Goal: Task Accomplishment & Management: Use online tool/utility

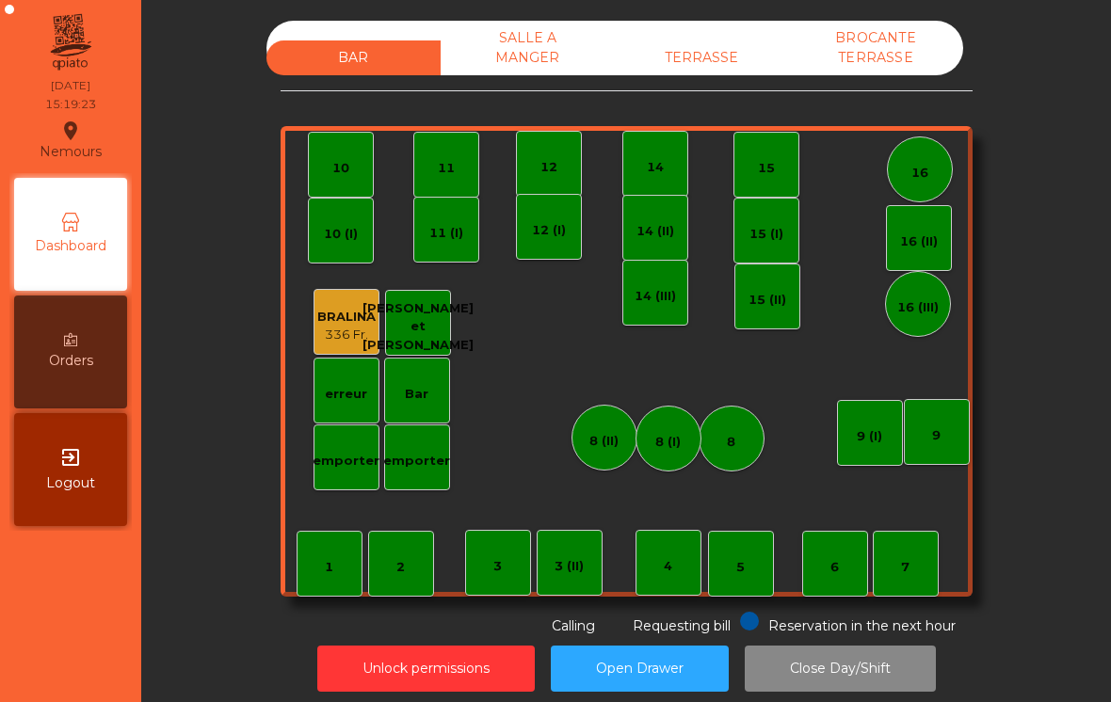
click at [885, 565] on div "7" at bounding box center [906, 564] width 66 height 66
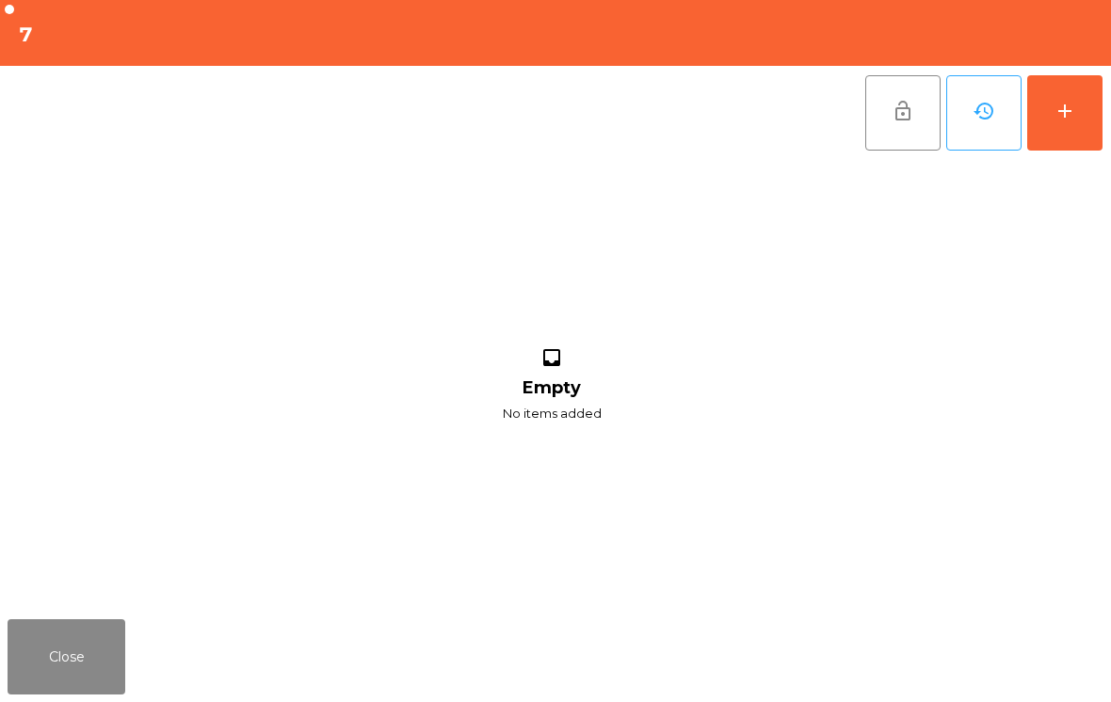
click at [1099, 100] on button "add" at bounding box center [1064, 112] width 75 height 75
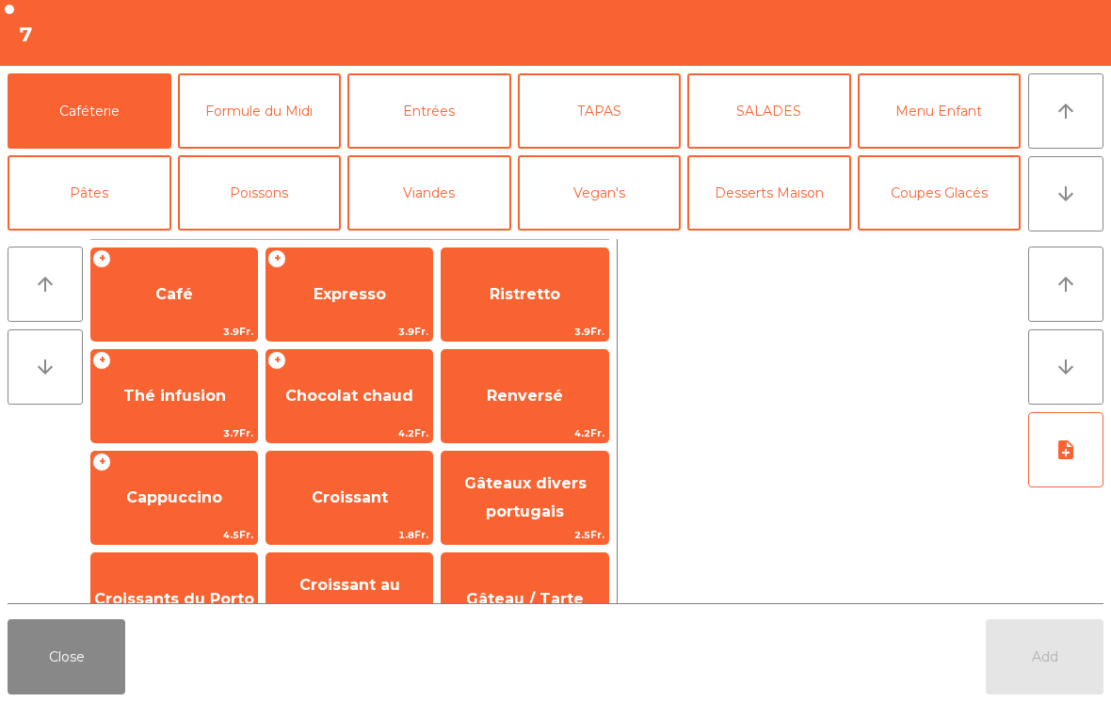
click at [775, 212] on button "Desserts Maison" at bounding box center [769, 192] width 164 height 75
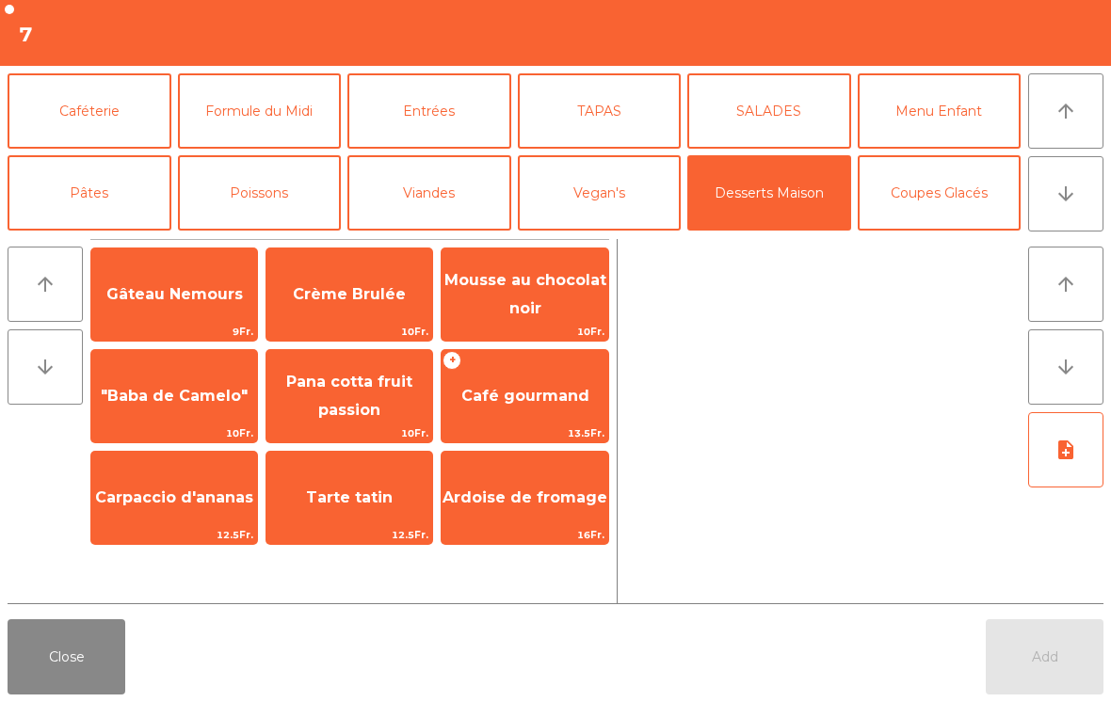
click at [351, 319] on span "Crème Brulée" at bounding box center [349, 294] width 166 height 51
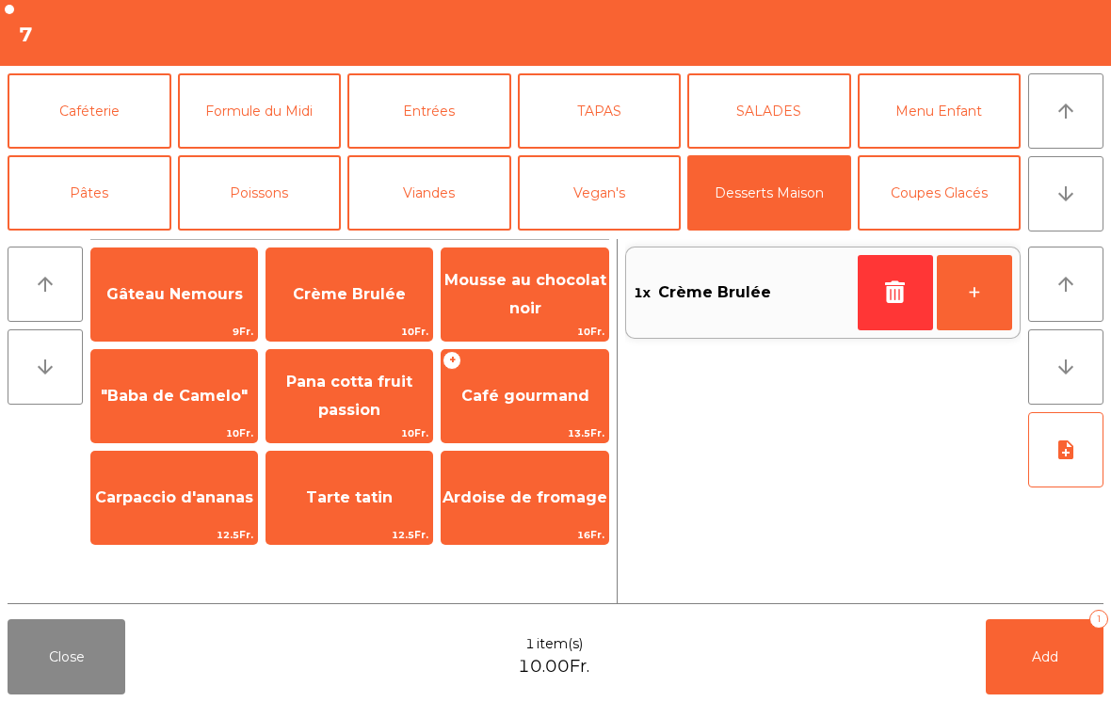
click at [541, 407] on span "Café gourmand" at bounding box center [525, 396] width 166 height 51
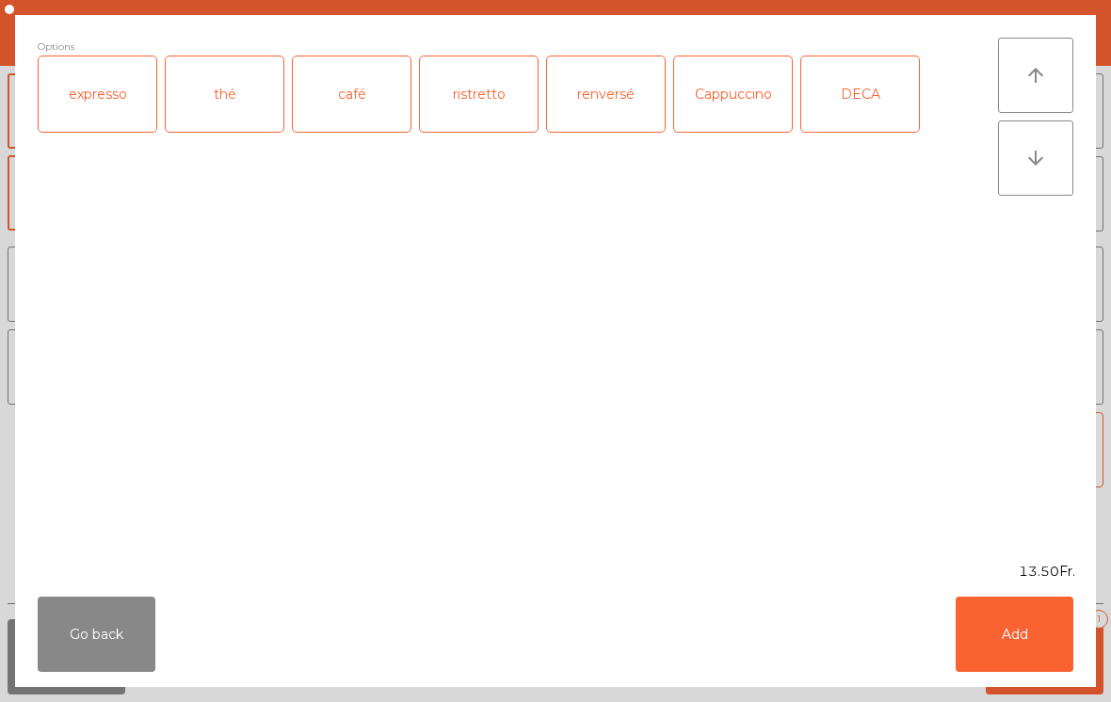
click at [347, 116] on div "café" at bounding box center [352, 93] width 118 height 75
click at [1044, 613] on button "Add" at bounding box center [1015, 634] width 118 height 75
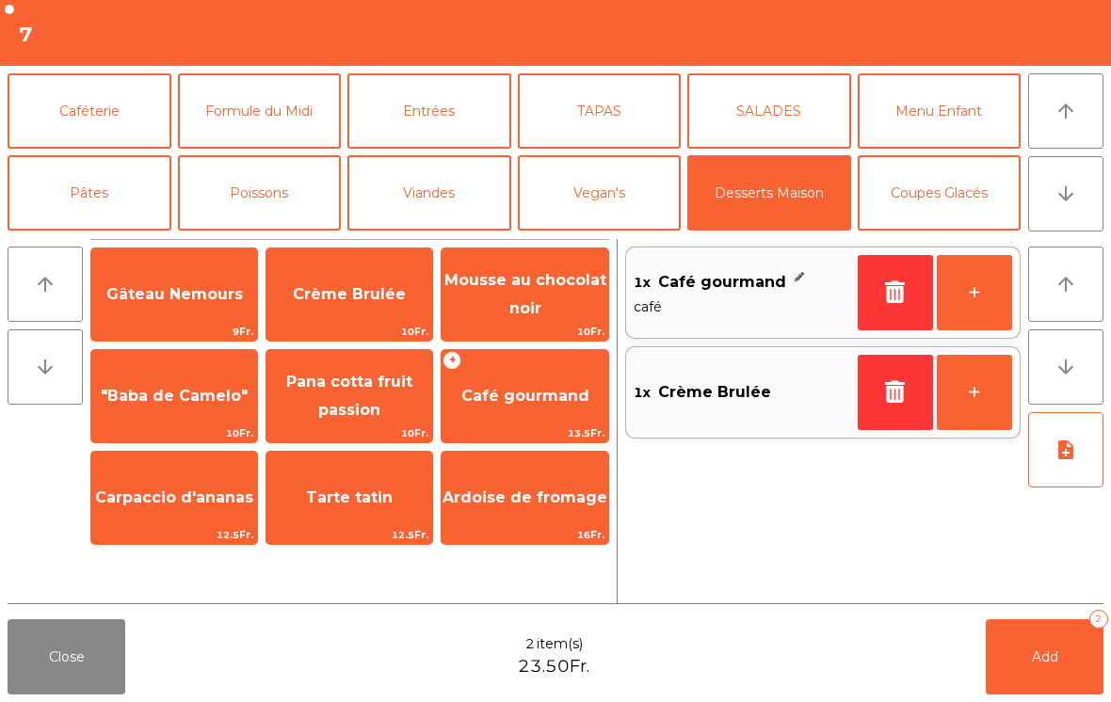
click at [95, 112] on button "Caféterie" at bounding box center [90, 110] width 164 height 75
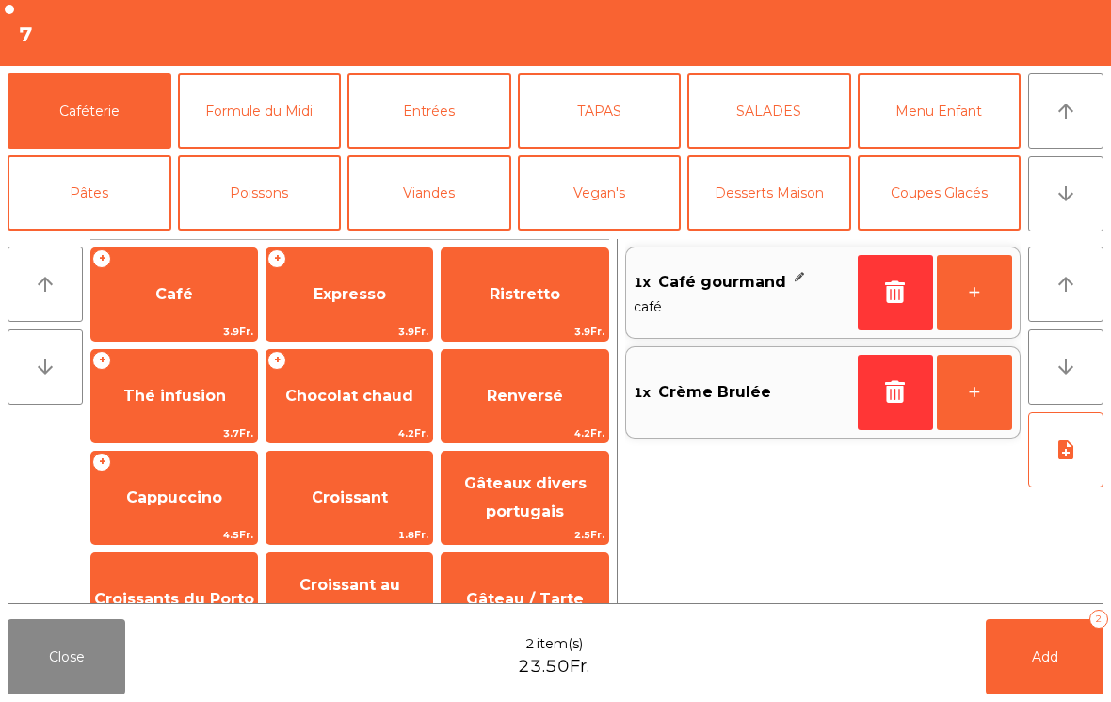
click at [190, 293] on span "Café" at bounding box center [174, 294] width 38 height 18
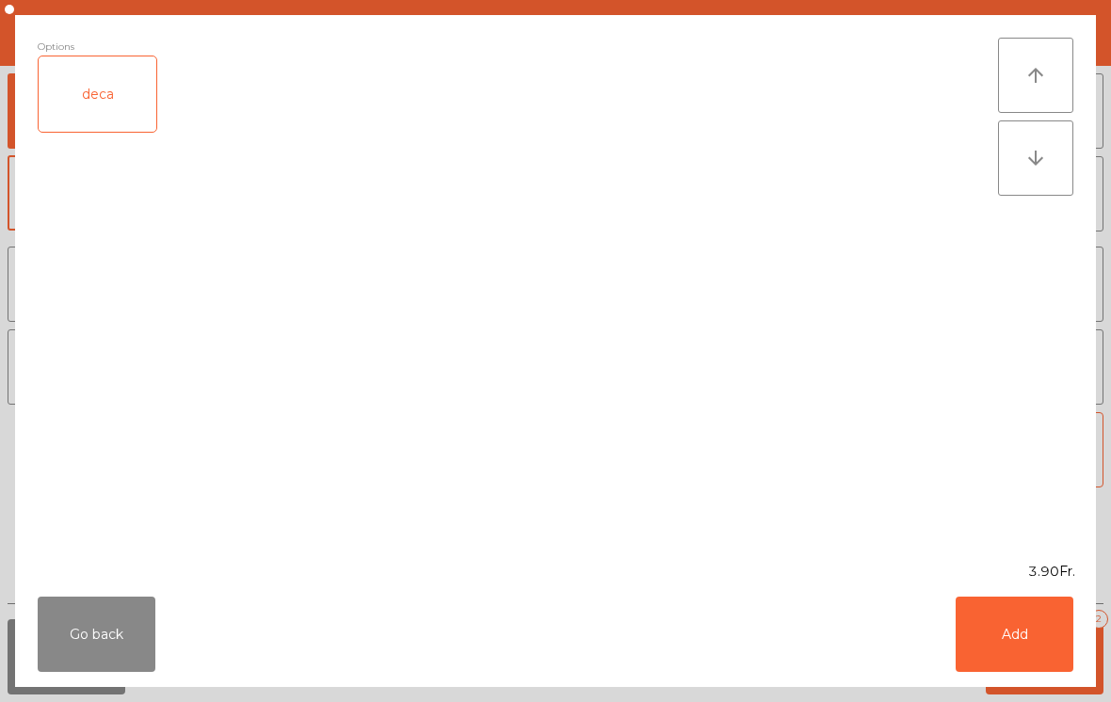
click at [1049, 623] on button "Add" at bounding box center [1015, 634] width 118 height 75
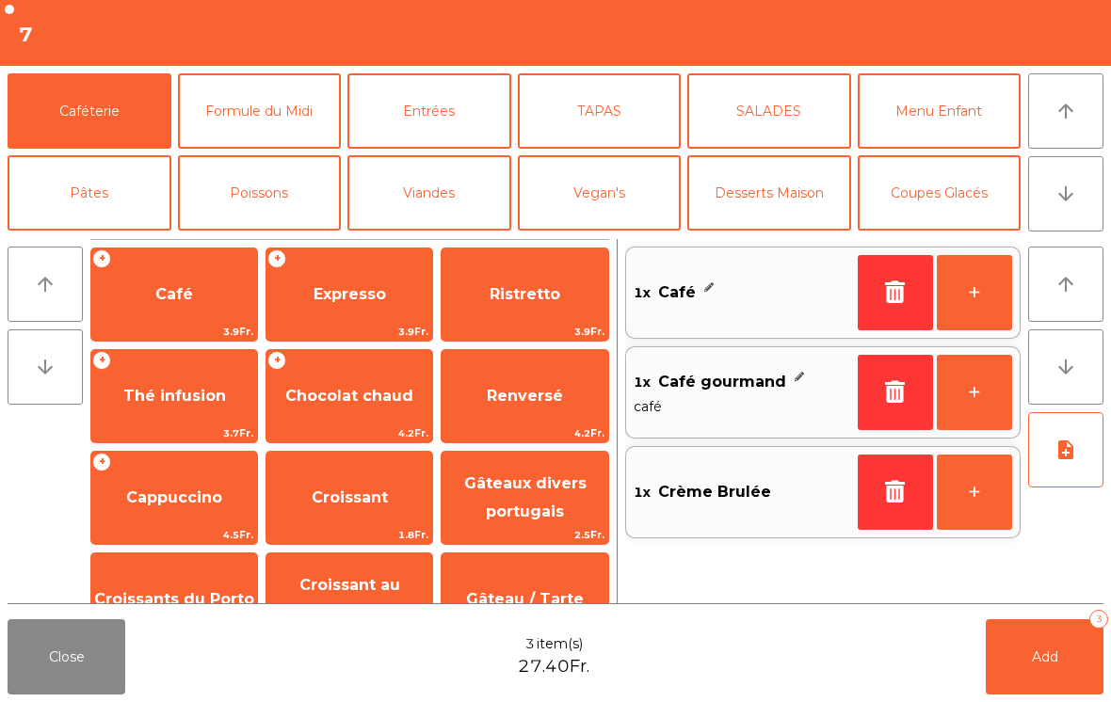
click at [1055, 686] on button "Add 3" at bounding box center [1045, 657] width 118 height 75
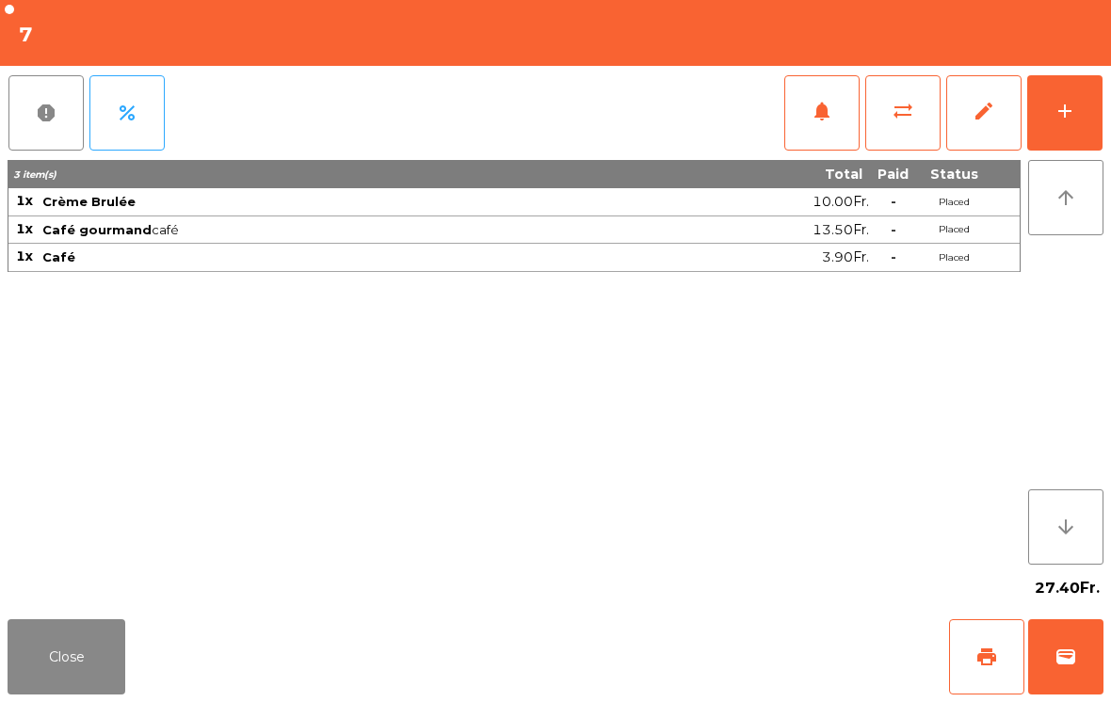
click at [73, 634] on button "Close" at bounding box center [67, 657] width 118 height 75
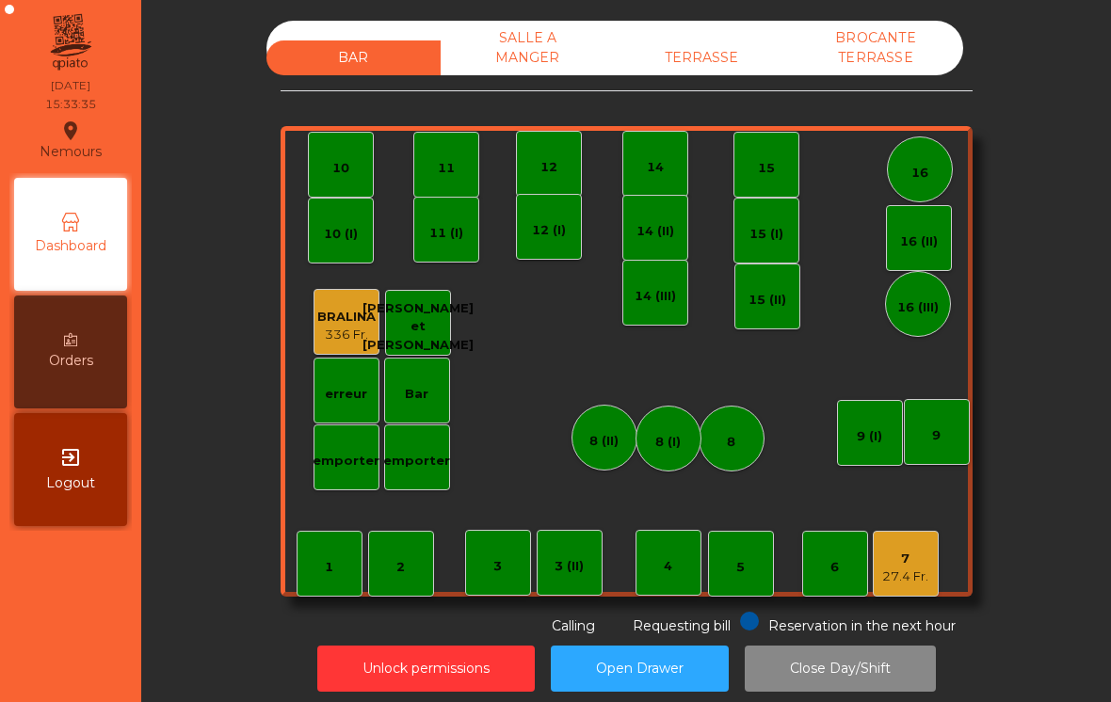
click at [580, 153] on div "12" at bounding box center [549, 164] width 66 height 66
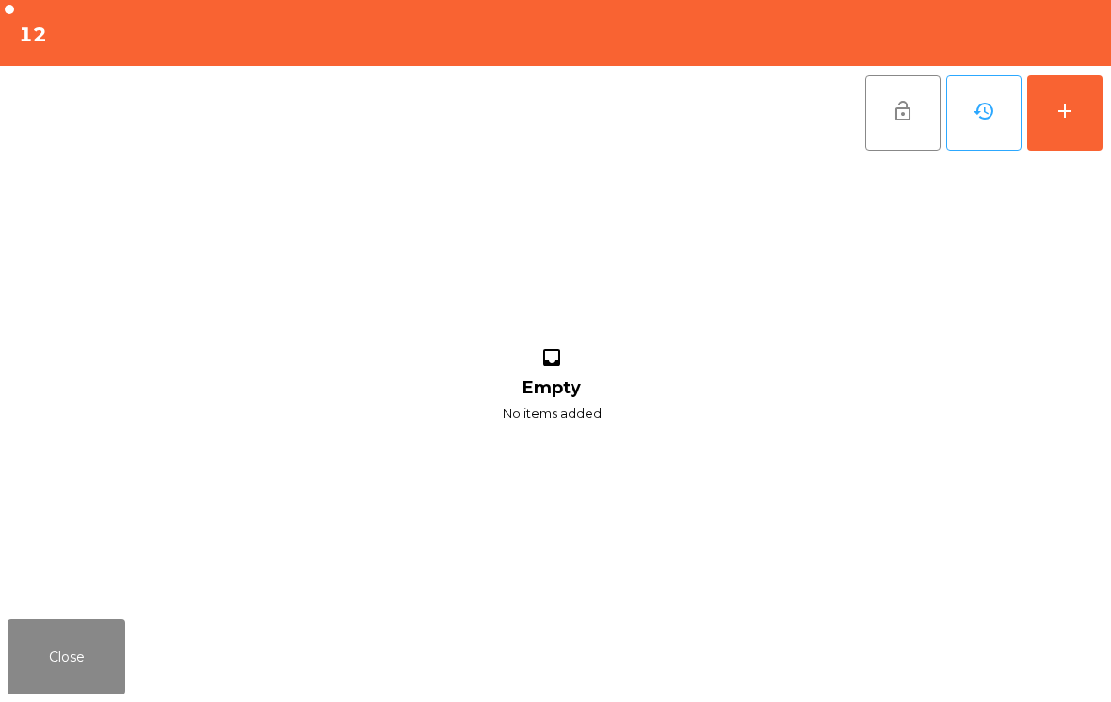
click at [96, 637] on button "Close" at bounding box center [67, 657] width 118 height 75
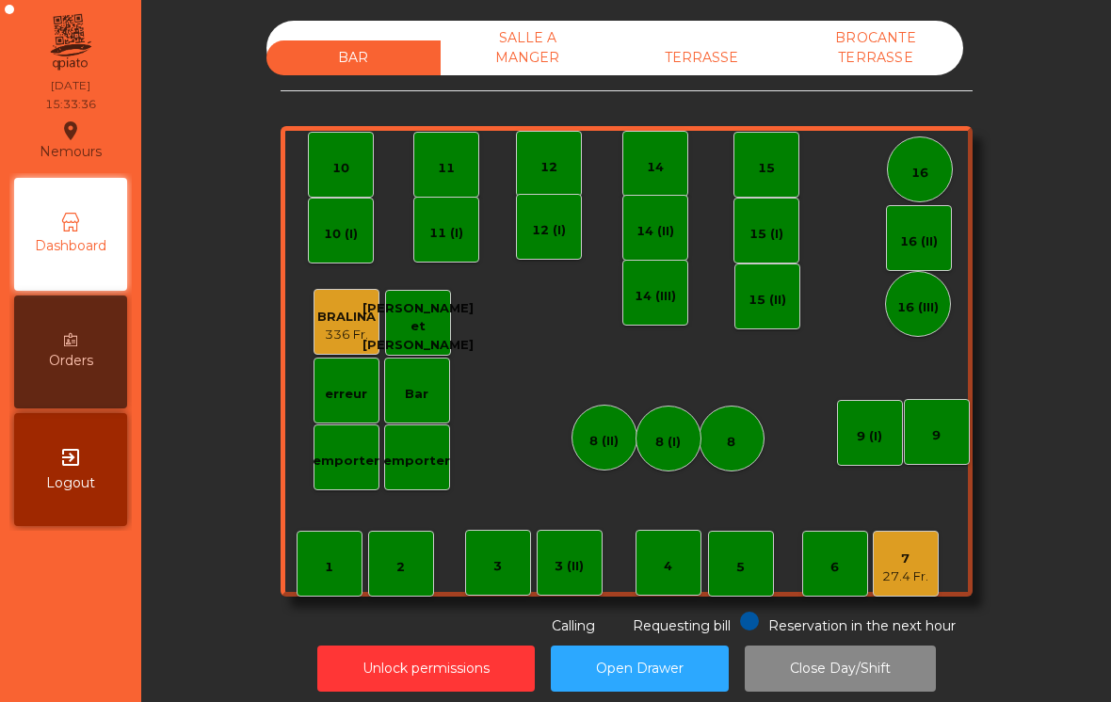
click at [659, 165] on div "14" at bounding box center [655, 167] width 17 height 19
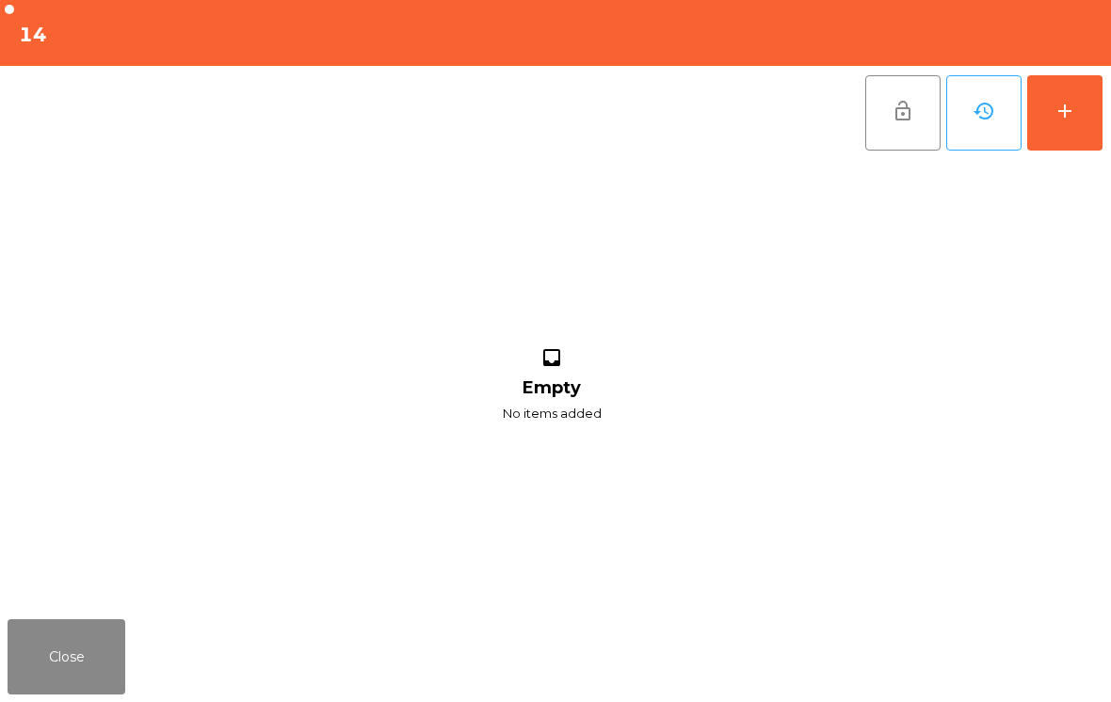
click at [1060, 122] on button "add" at bounding box center [1064, 112] width 75 height 75
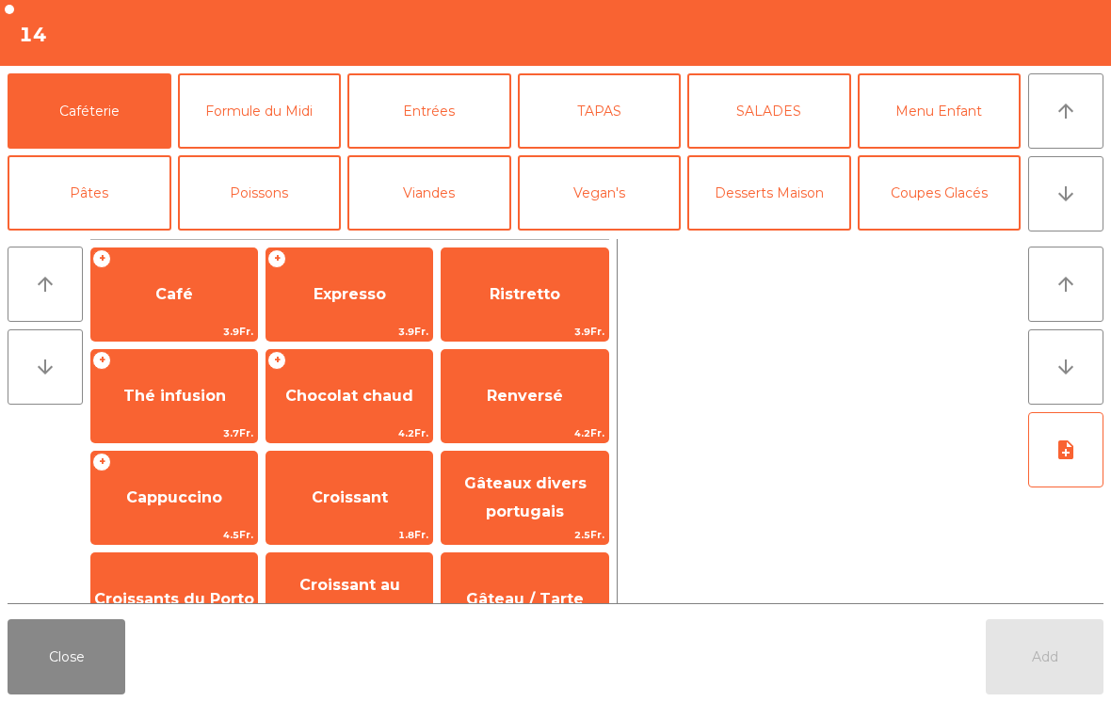
click at [774, 189] on button "Desserts Maison" at bounding box center [769, 192] width 164 height 75
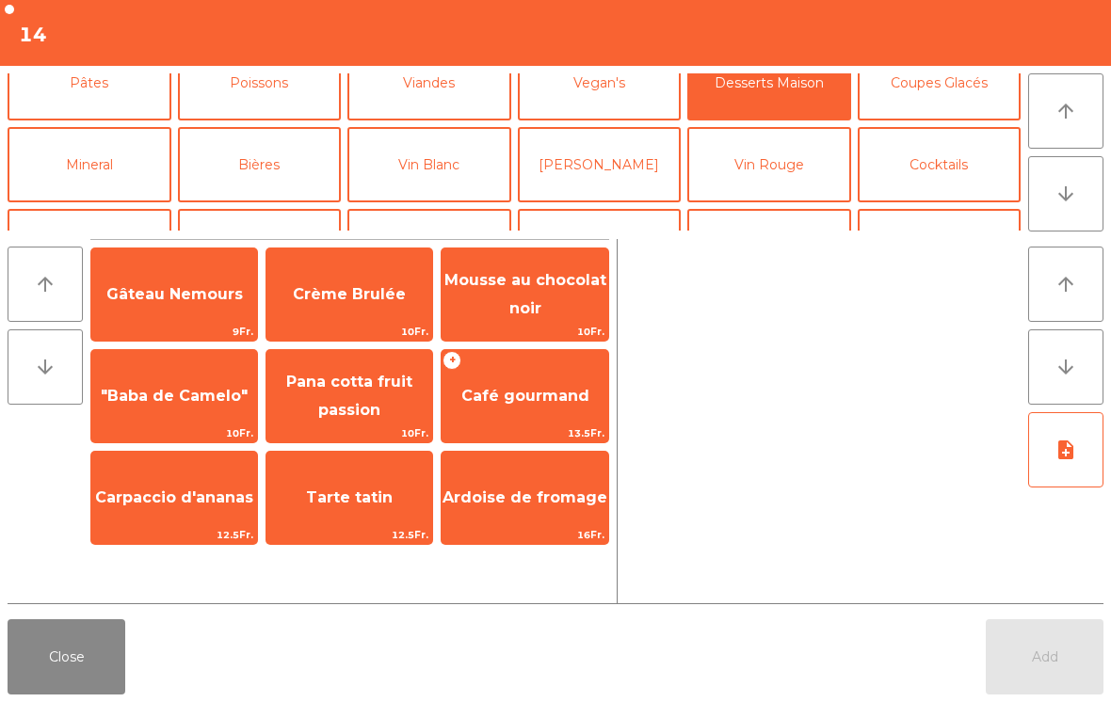
scroll to position [118, 0]
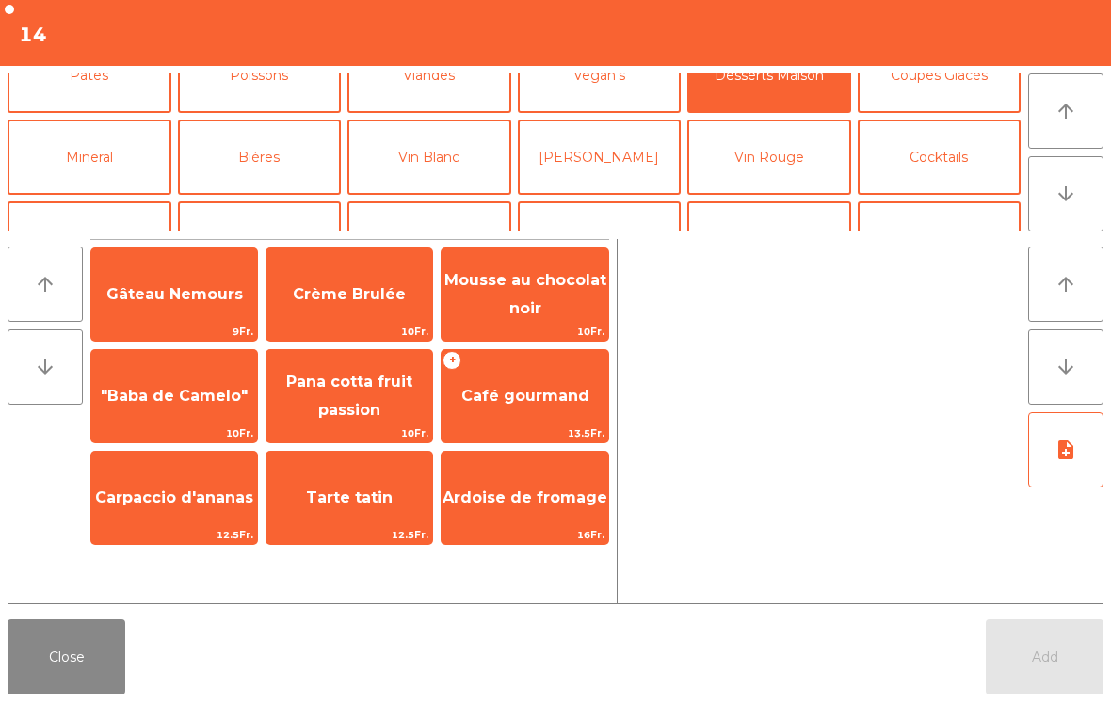
click at [268, 167] on button "Bières" at bounding box center [260, 157] width 164 height 75
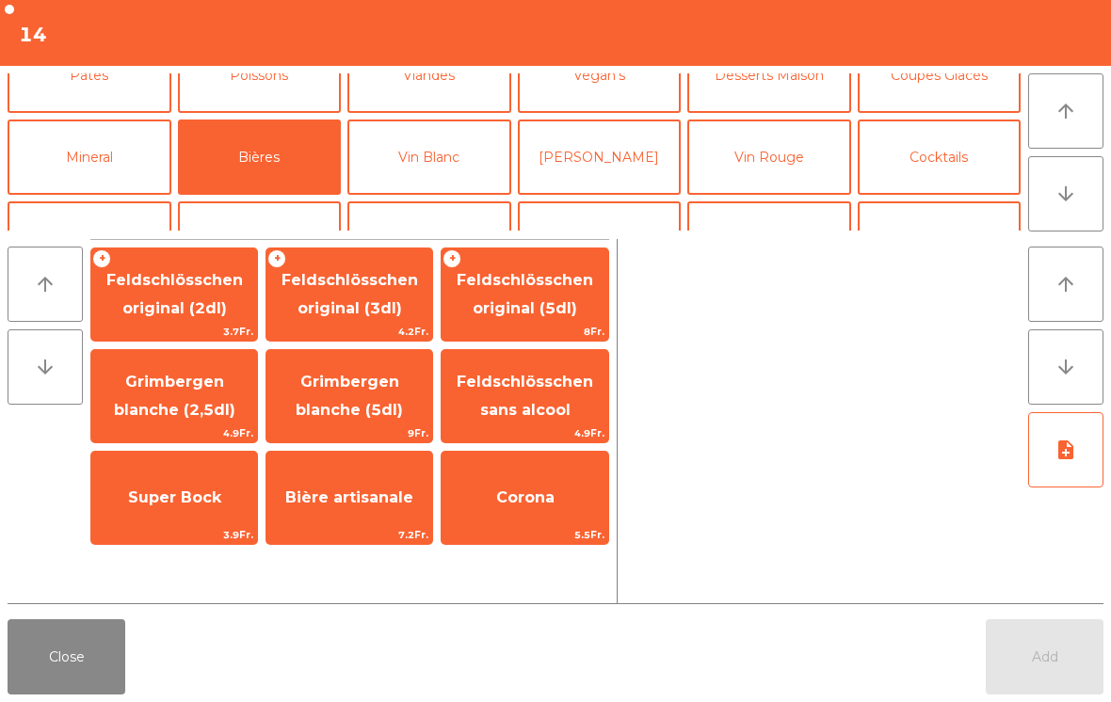
click at [464, 155] on button "Vin Blanc" at bounding box center [429, 157] width 164 height 75
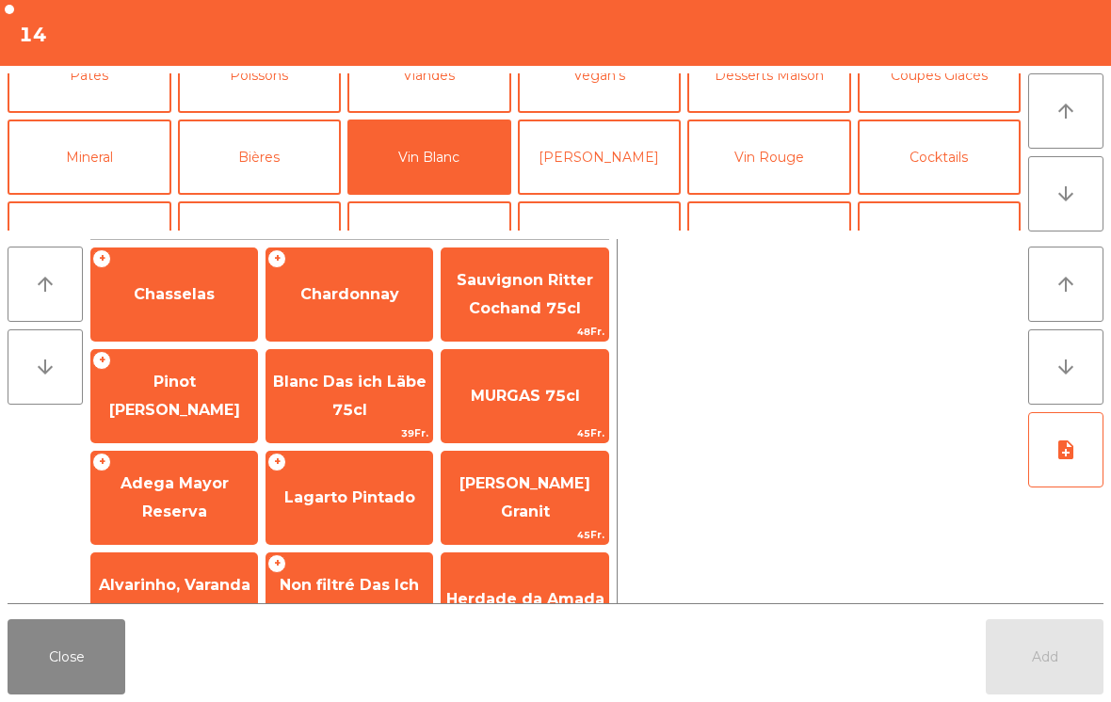
click at [189, 313] on span "Chasselas" at bounding box center [174, 294] width 166 height 51
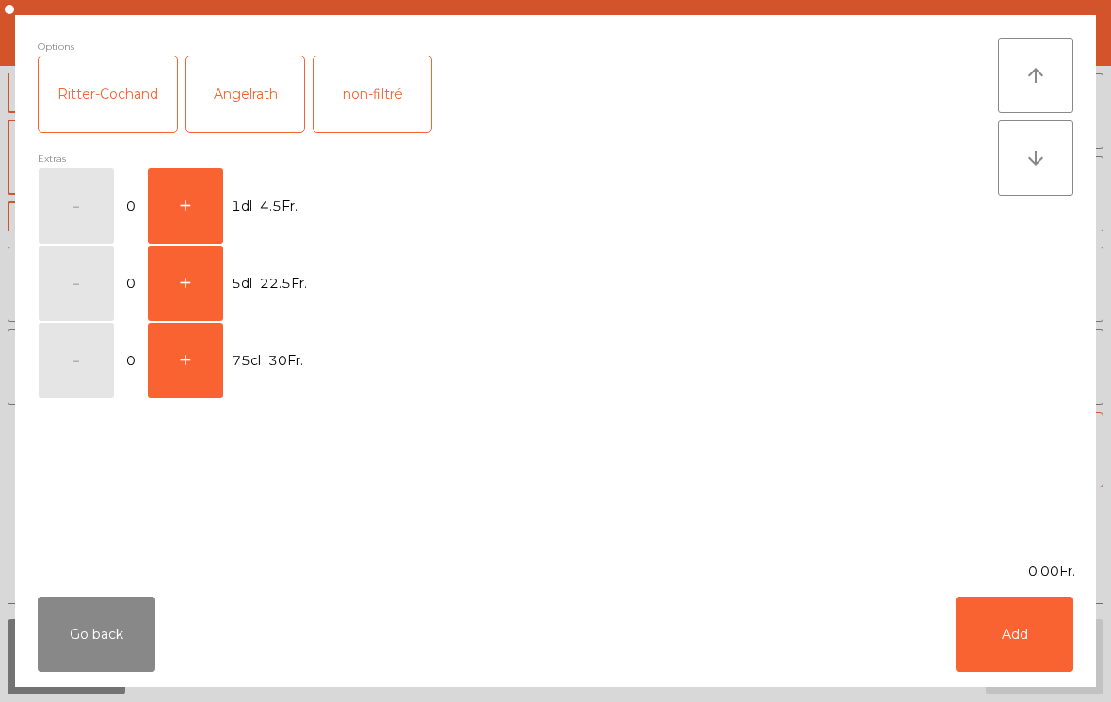
click at [174, 211] on button "+" at bounding box center [185, 206] width 75 height 75
click at [1059, 659] on button "Add" at bounding box center [1015, 634] width 118 height 75
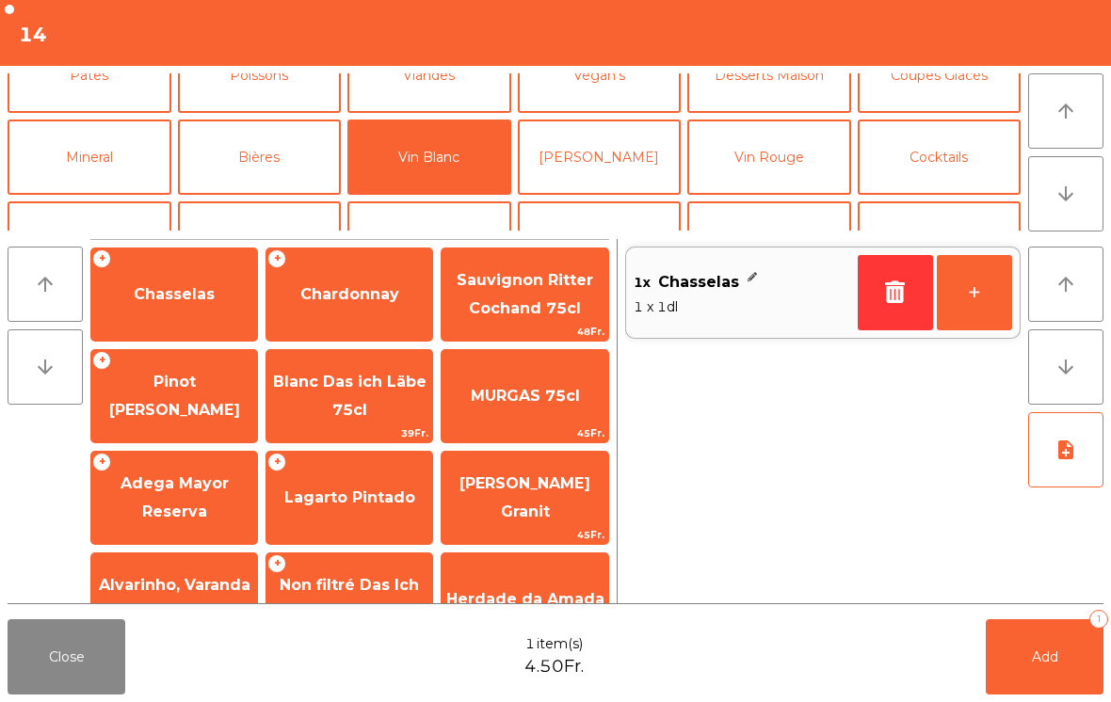
click at [992, 294] on button "+" at bounding box center [974, 292] width 75 height 75
click at [991, 294] on button "+" at bounding box center [974, 292] width 75 height 75
click at [1022, 667] on button "Add 3" at bounding box center [1045, 657] width 118 height 75
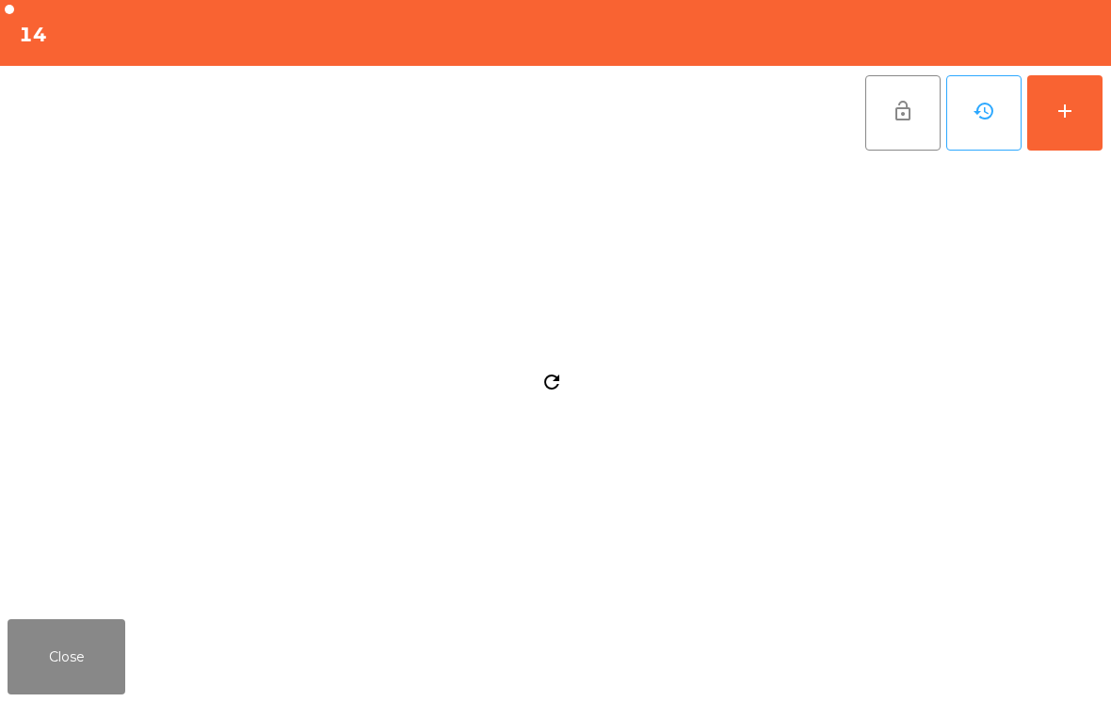
click at [89, 648] on button "Close" at bounding box center [67, 657] width 118 height 75
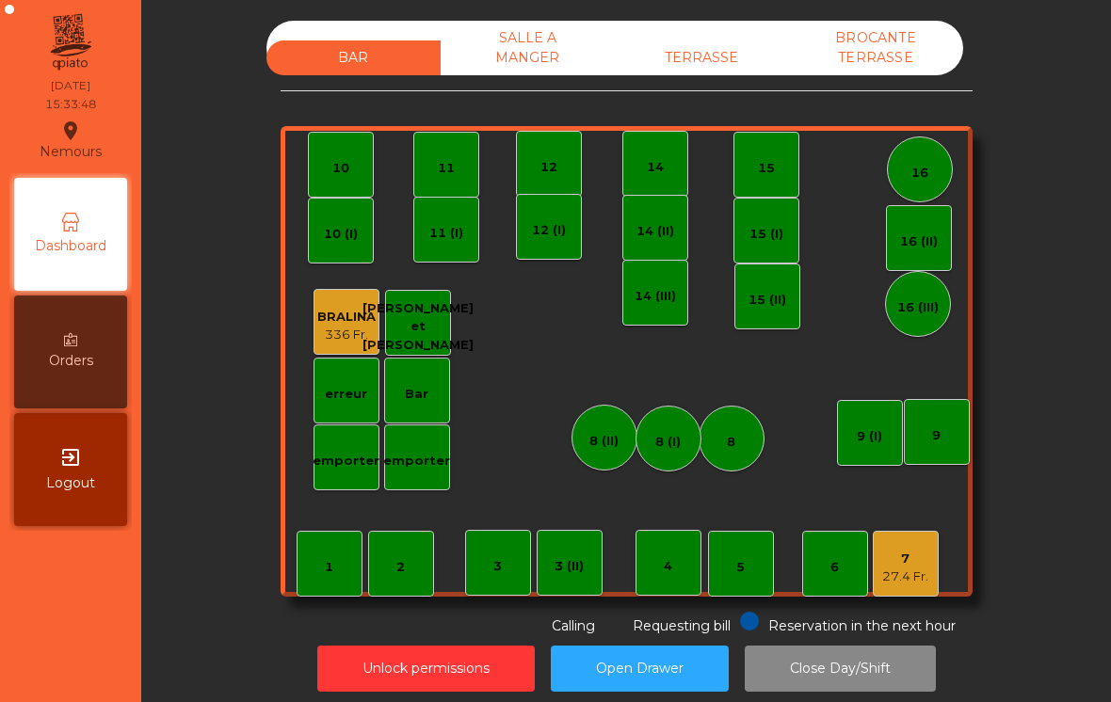
click at [658, 577] on div "4" at bounding box center [669, 563] width 66 height 66
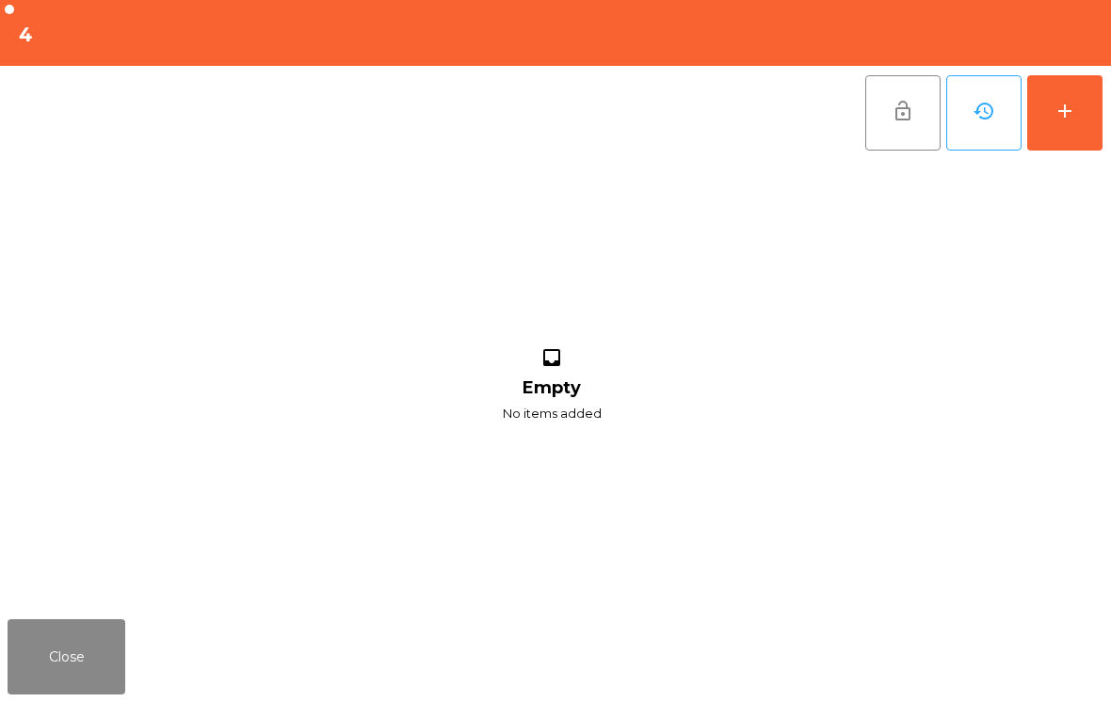
click at [1066, 126] on button "add" at bounding box center [1064, 112] width 75 height 75
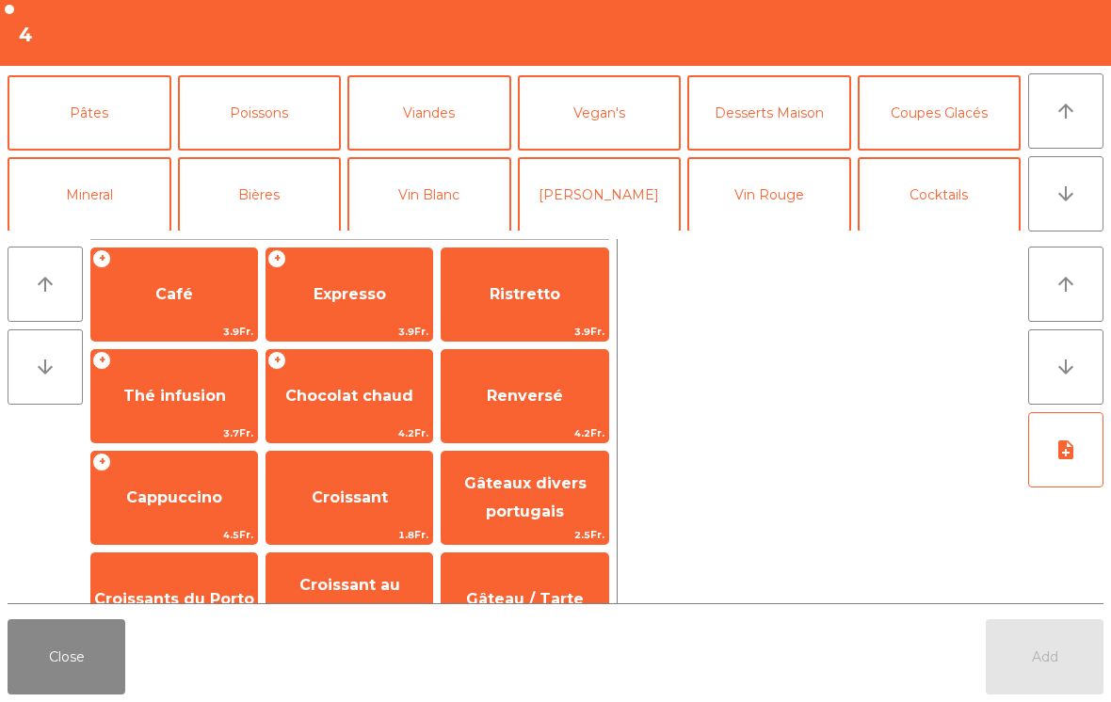
scroll to position [90, 0]
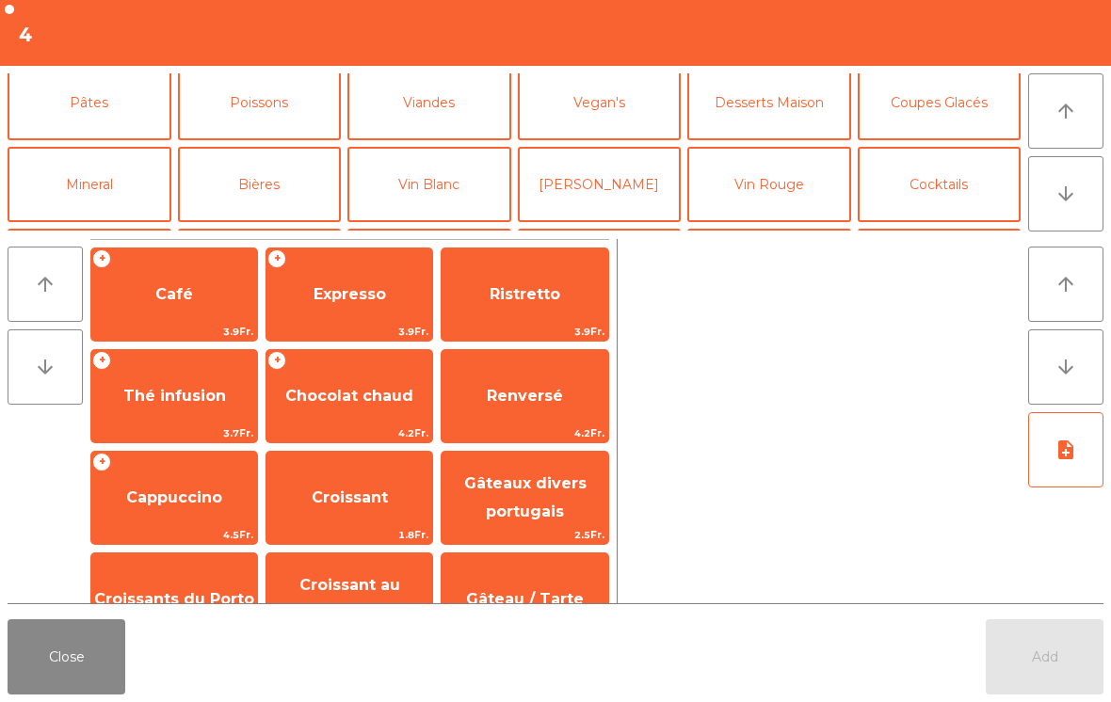
click at [290, 162] on button "Bières" at bounding box center [260, 184] width 164 height 75
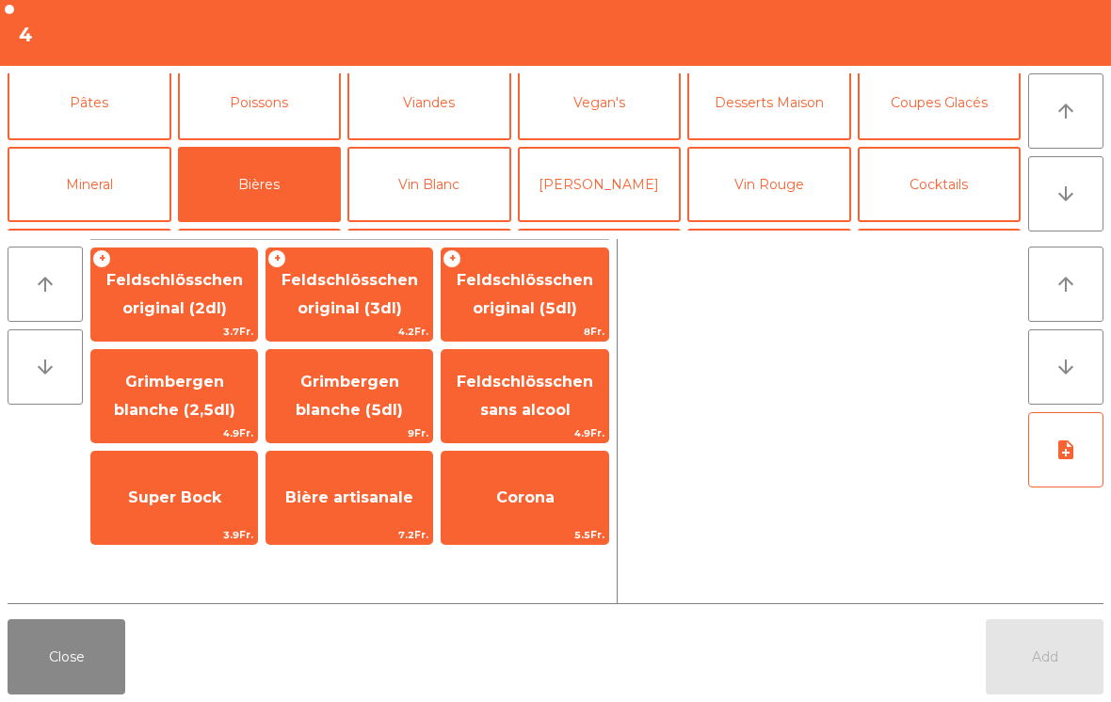
click at [203, 395] on span "Grimbergen blanche (2,5dl)" at bounding box center [174, 397] width 166 height 80
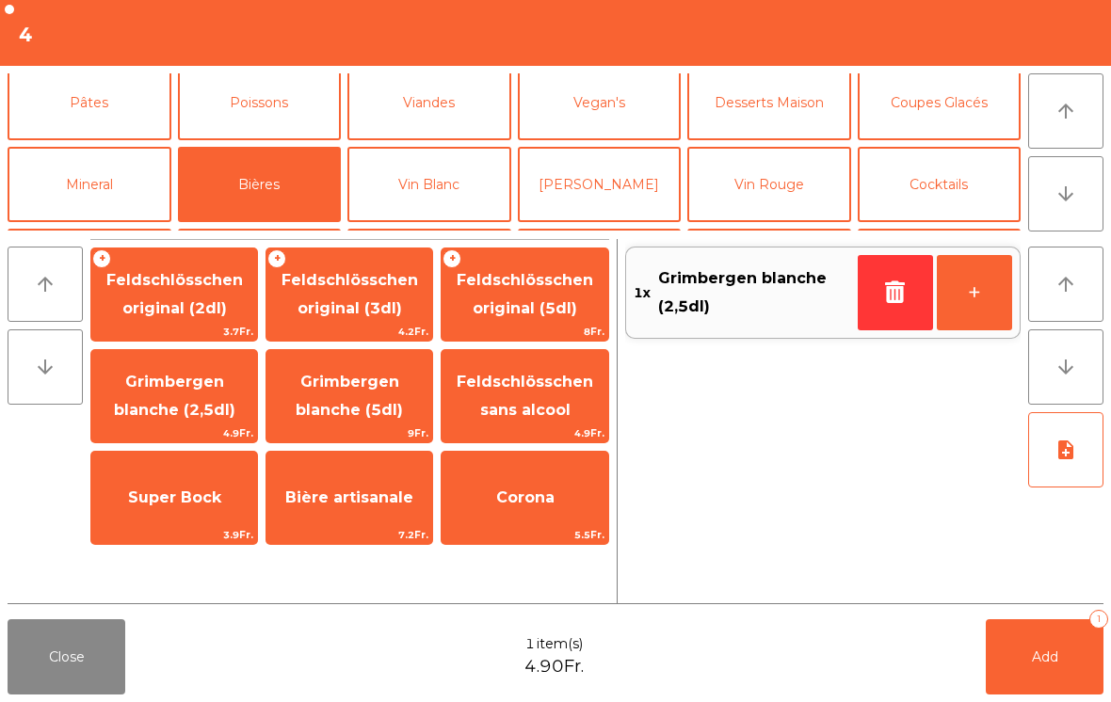
click at [1040, 657] on span "Add" at bounding box center [1045, 657] width 26 height 17
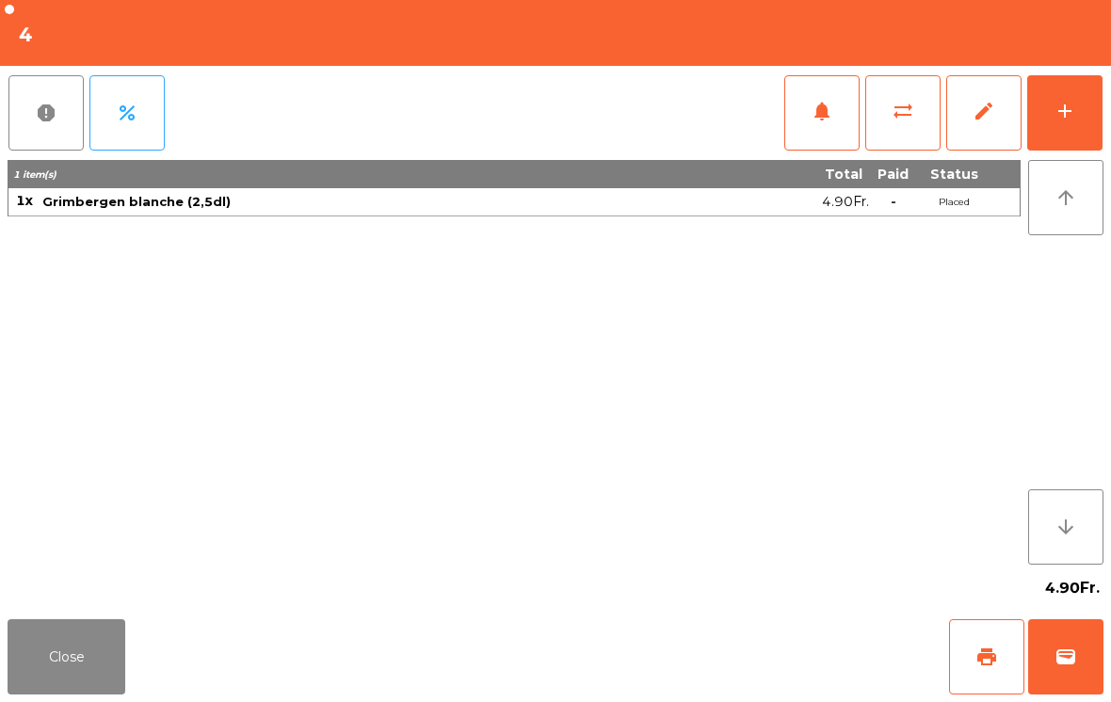
click at [1096, 107] on button "add" at bounding box center [1064, 112] width 75 height 75
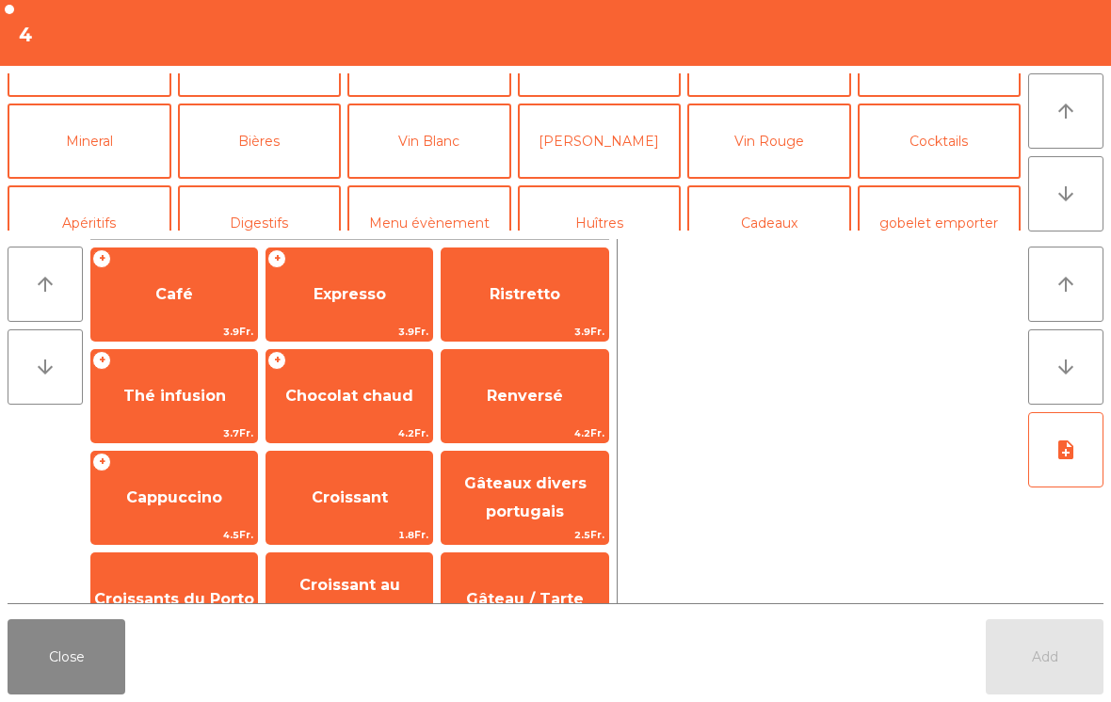
scroll to position [132, 0]
click at [274, 151] on button "Bières" at bounding box center [260, 142] width 164 height 75
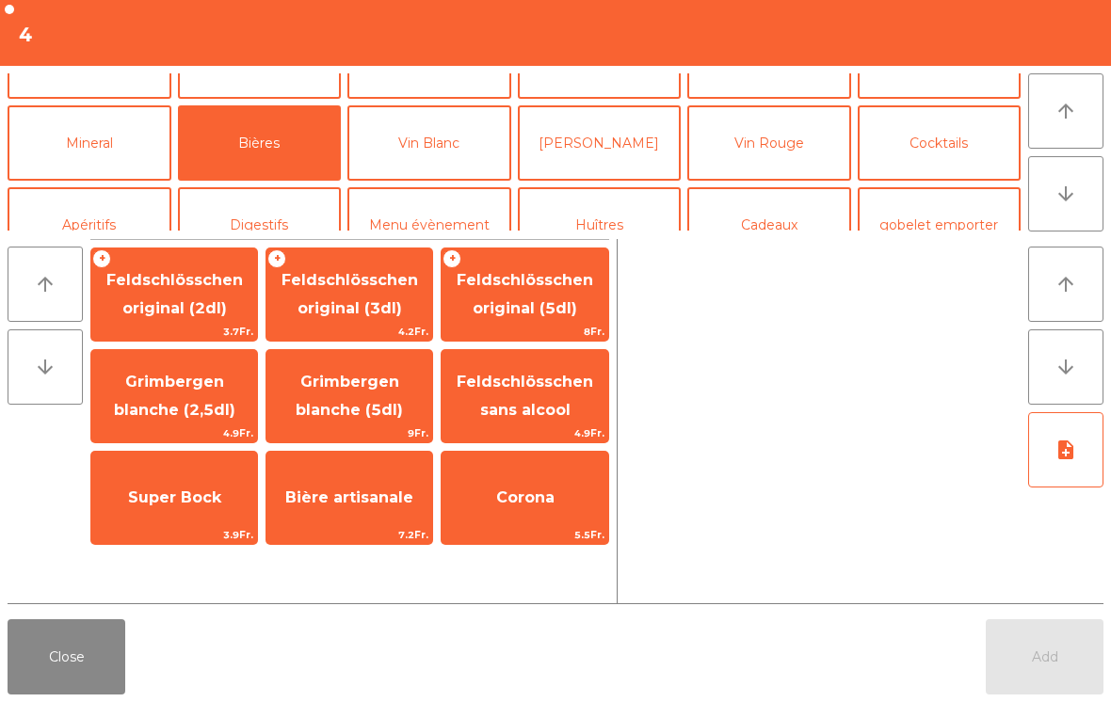
click at [156, 417] on span "Grimbergen blanche (2,5dl)" at bounding box center [174, 396] width 121 height 46
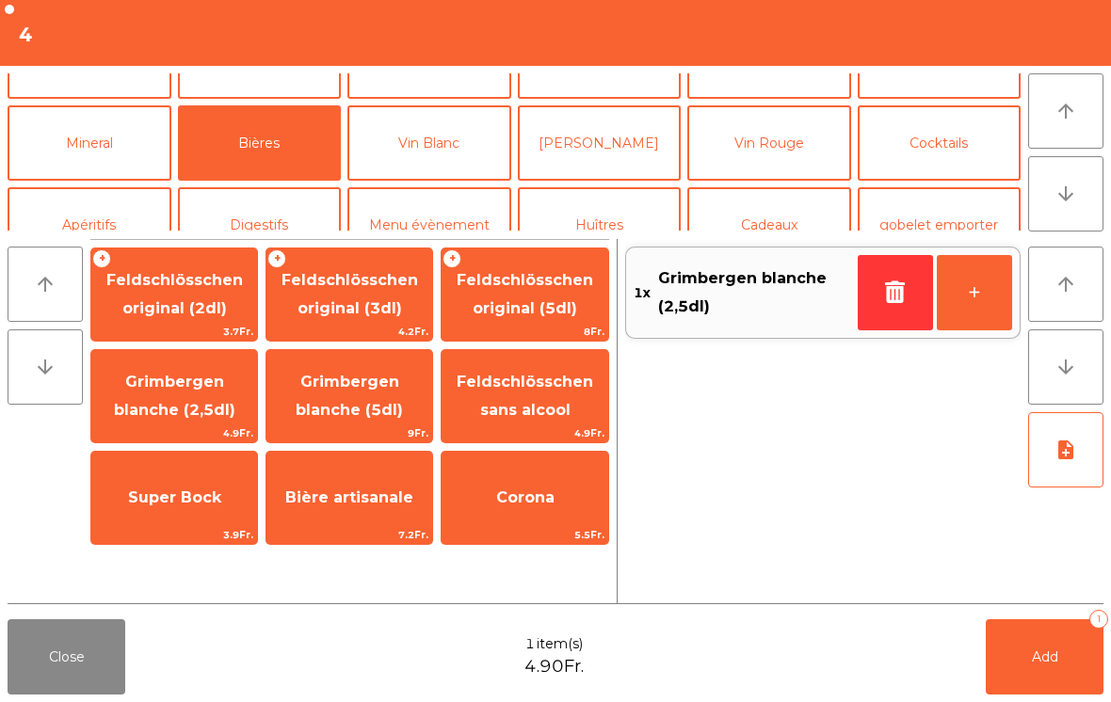
click at [992, 302] on button "+" at bounding box center [974, 292] width 75 height 75
click at [1069, 677] on button "Add 2" at bounding box center [1045, 657] width 118 height 75
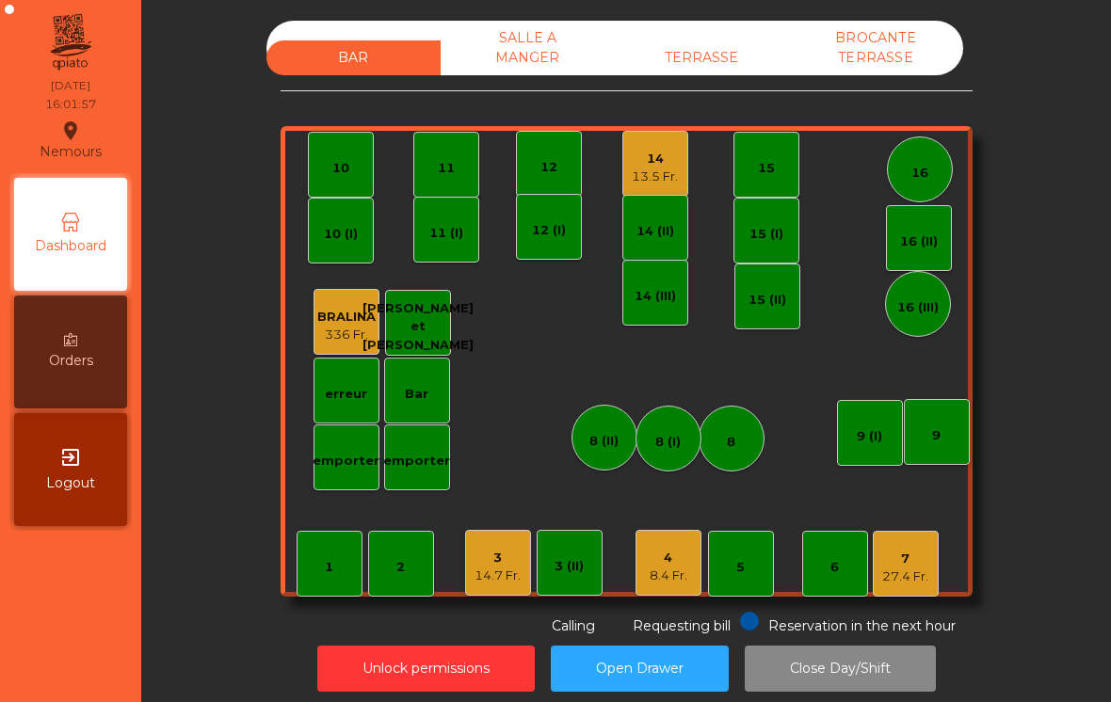
click at [650, 568] on div "8.4 Fr." at bounding box center [669, 576] width 38 height 19
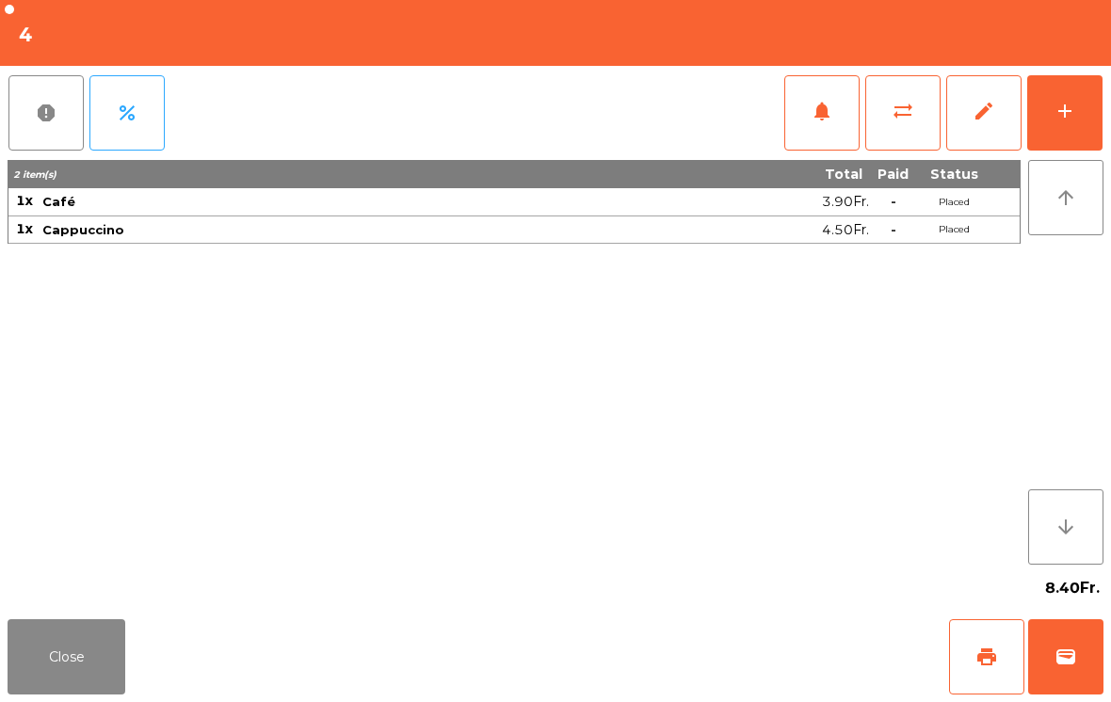
click at [996, 670] on button "print" at bounding box center [986, 657] width 75 height 75
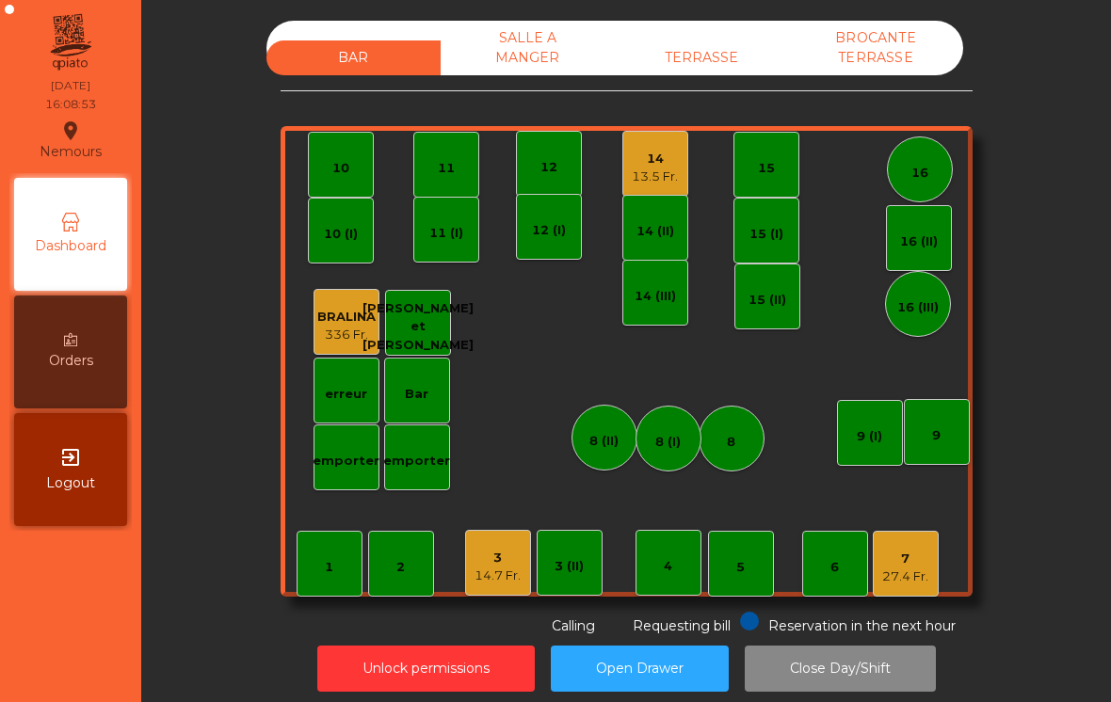
scroll to position [0, 0]
click at [654, 168] on div "13.5 Fr." at bounding box center [655, 177] width 46 height 19
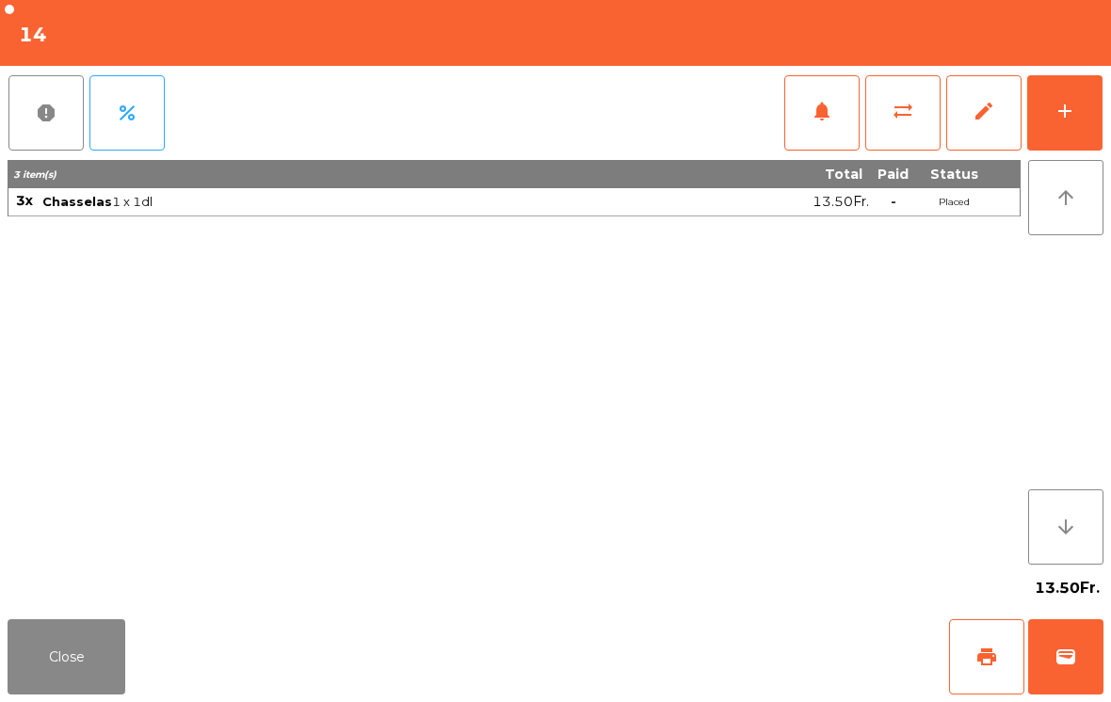
click at [1059, 117] on div "add" at bounding box center [1065, 111] width 23 height 23
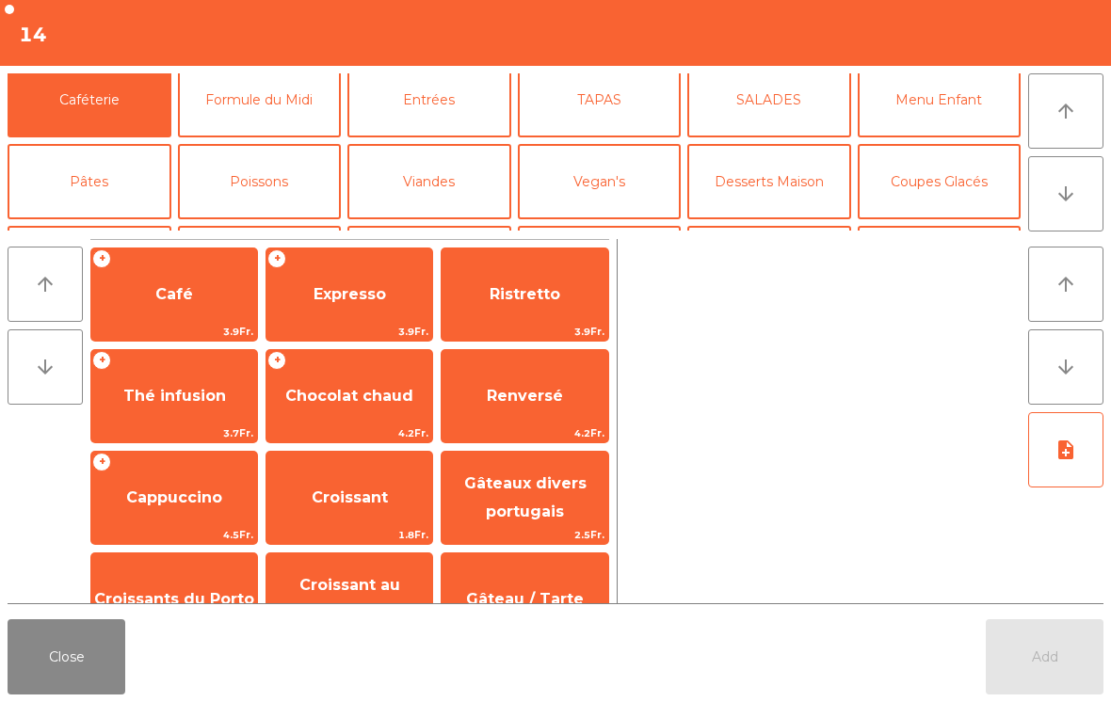
scroll to position [89, 0]
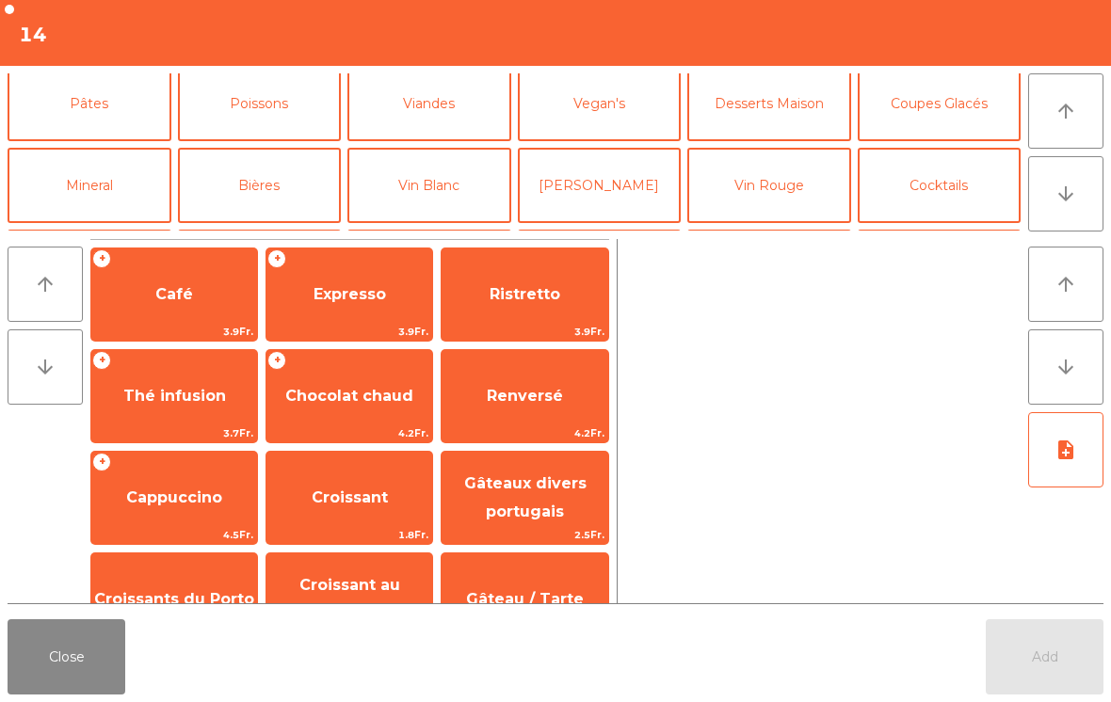
click at [424, 187] on button "Vin Blanc" at bounding box center [429, 185] width 164 height 75
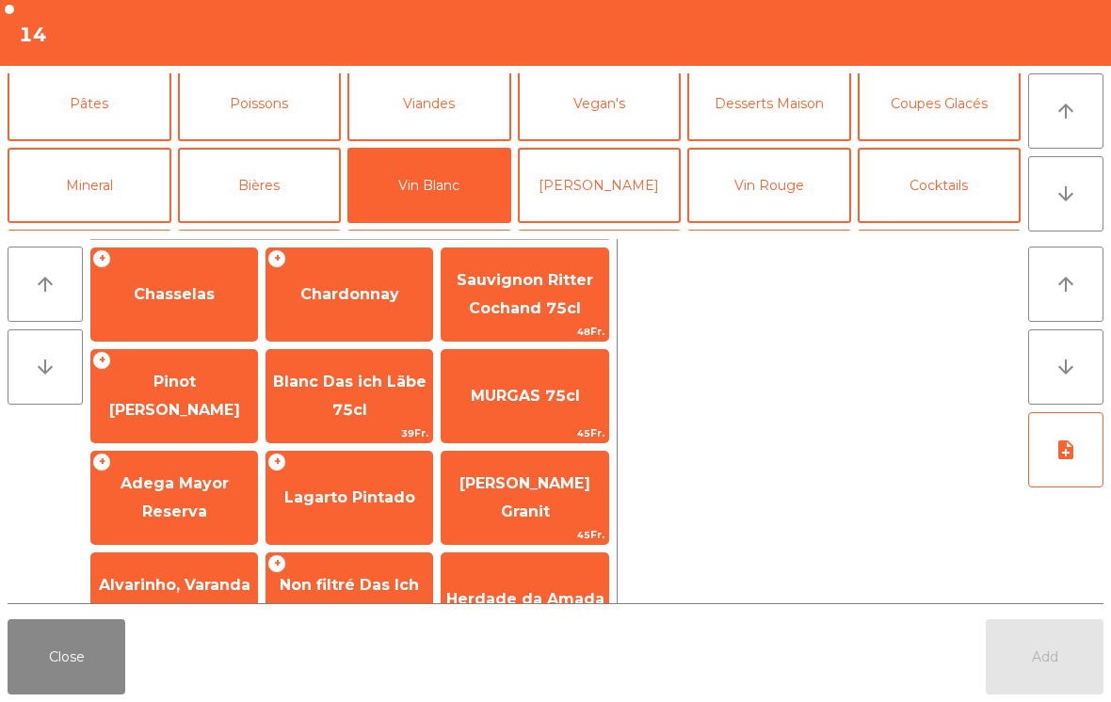
click at [161, 326] on div "+ Chasselas" at bounding box center [174, 295] width 168 height 94
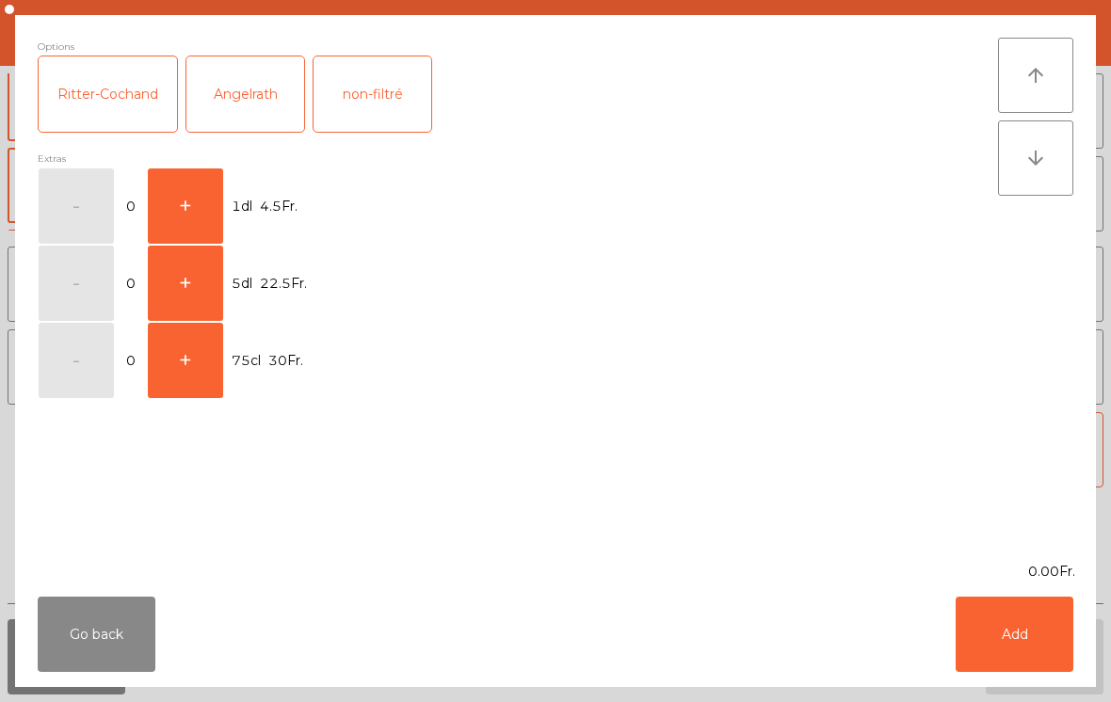
click at [202, 209] on button "+" at bounding box center [185, 206] width 75 height 75
click at [1009, 638] on button "Add" at bounding box center [1015, 634] width 118 height 75
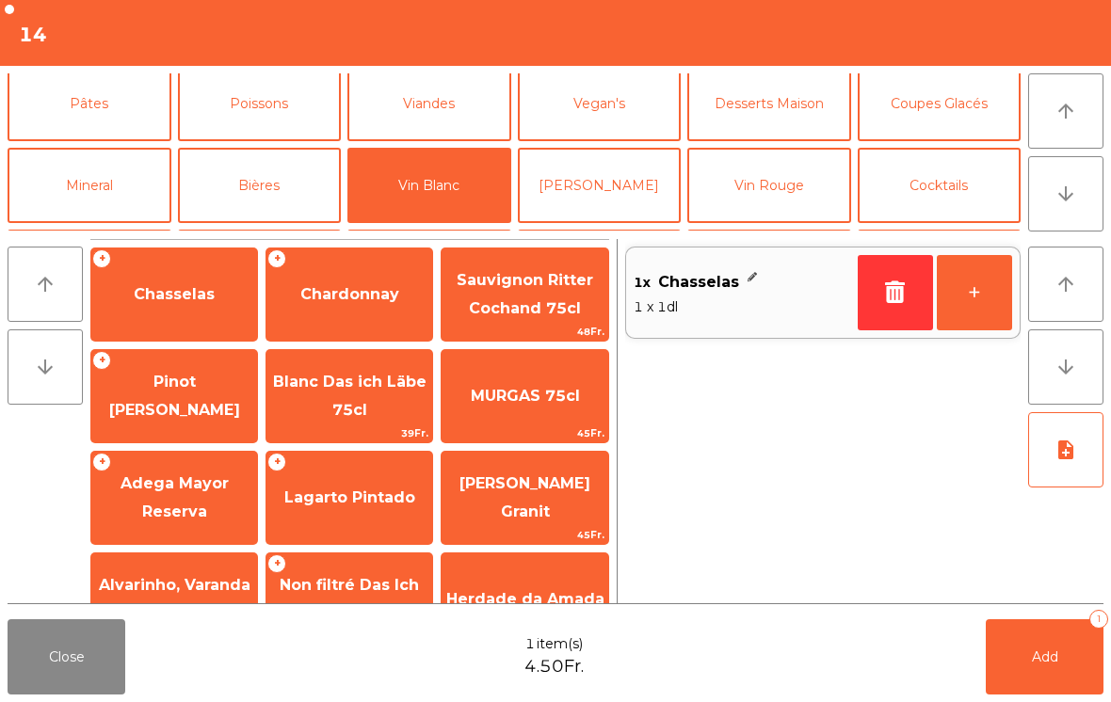
click at [960, 273] on button "+" at bounding box center [974, 292] width 75 height 75
click at [1045, 655] on span "Add" at bounding box center [1045, 657] width 26 height 17
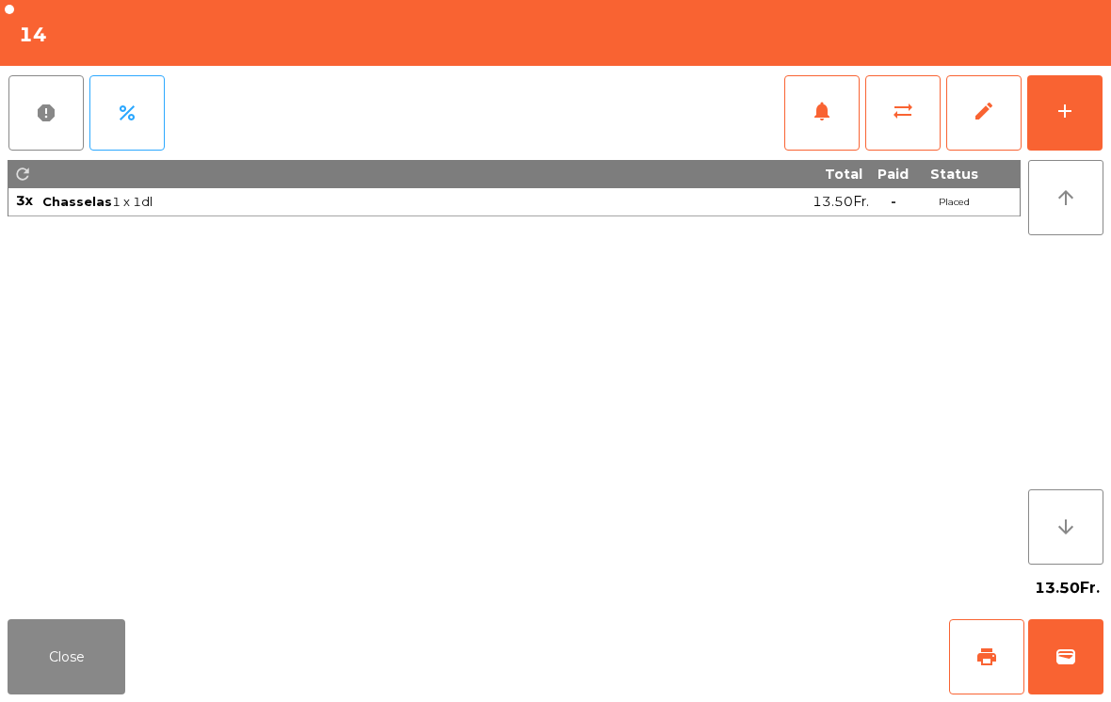
click at [45, 668] on button "Close" at bounding box center [67, 657] width 118 height 75
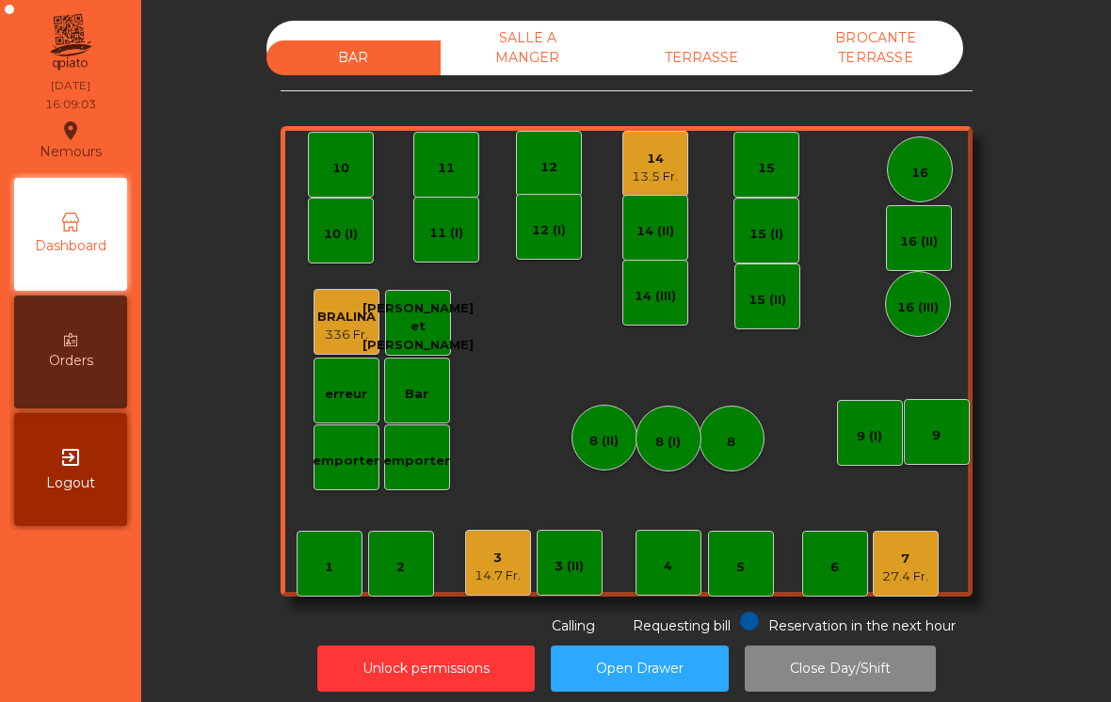
click at [904, 578] on div "27.4 Fr." at bounding box center [905, 577] width 46 height 19
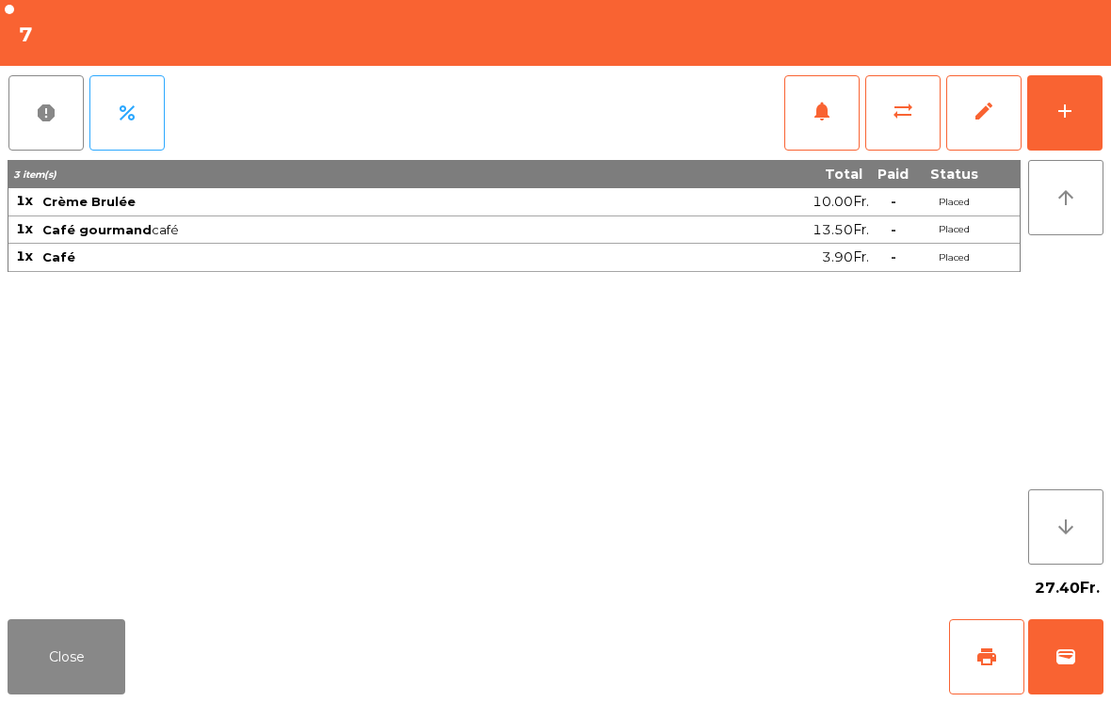
click at [999, 638] on button "print" at bounding box center [986, 657] width 75 height 75
click at [1057, 654] on span "wallet" at bounding box center [1066, 657] width 23 height 23
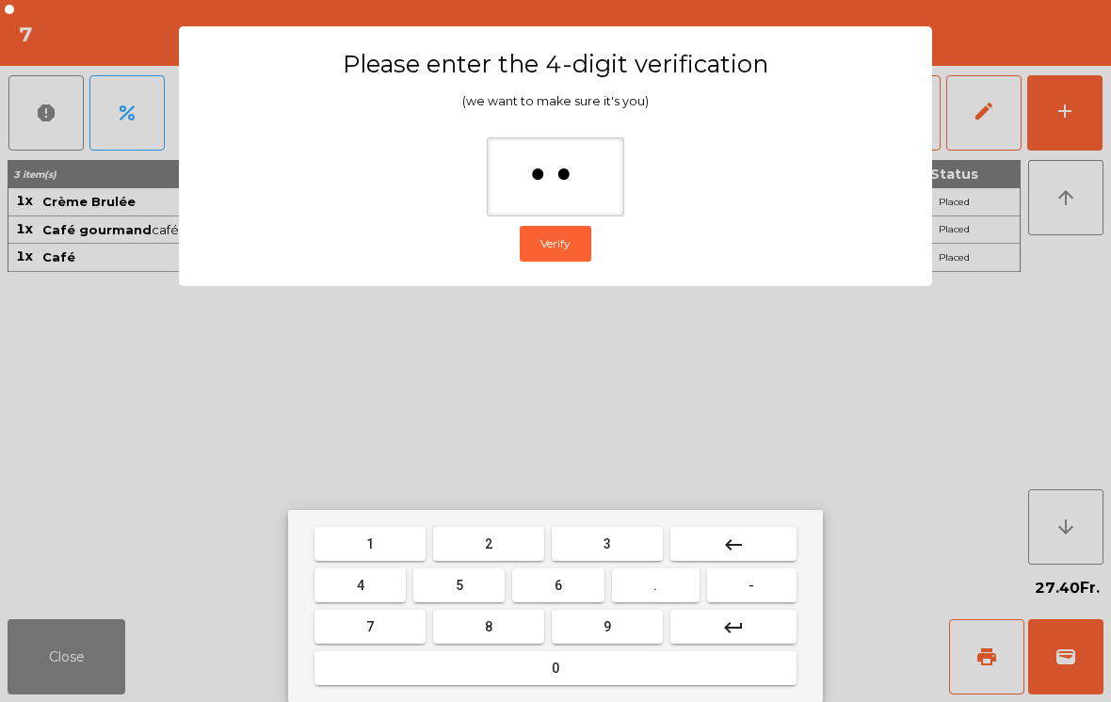
type input "***"
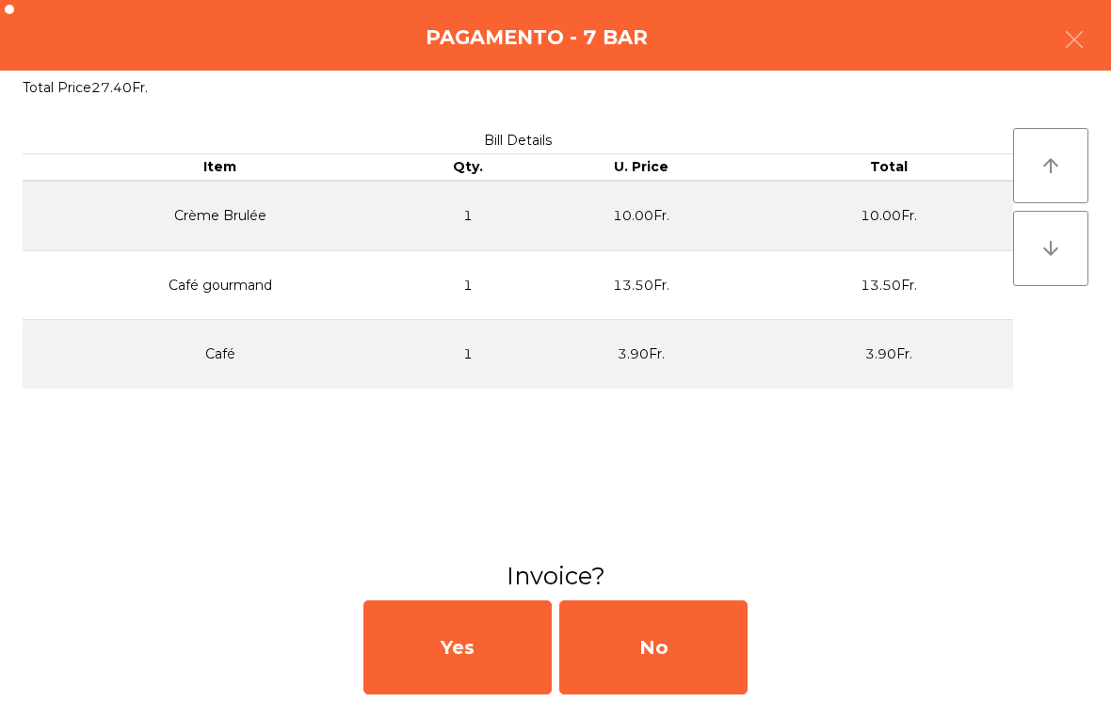
click at [662, 654] on div "No" at bounding box center [653, 648] width 188 height 94
click at [679, 654] on div "No" at bounding box center [653, 648] width 188 height 94
click at [697, 633] on div "No" at bounding box center [653, 648] width 188 height 94
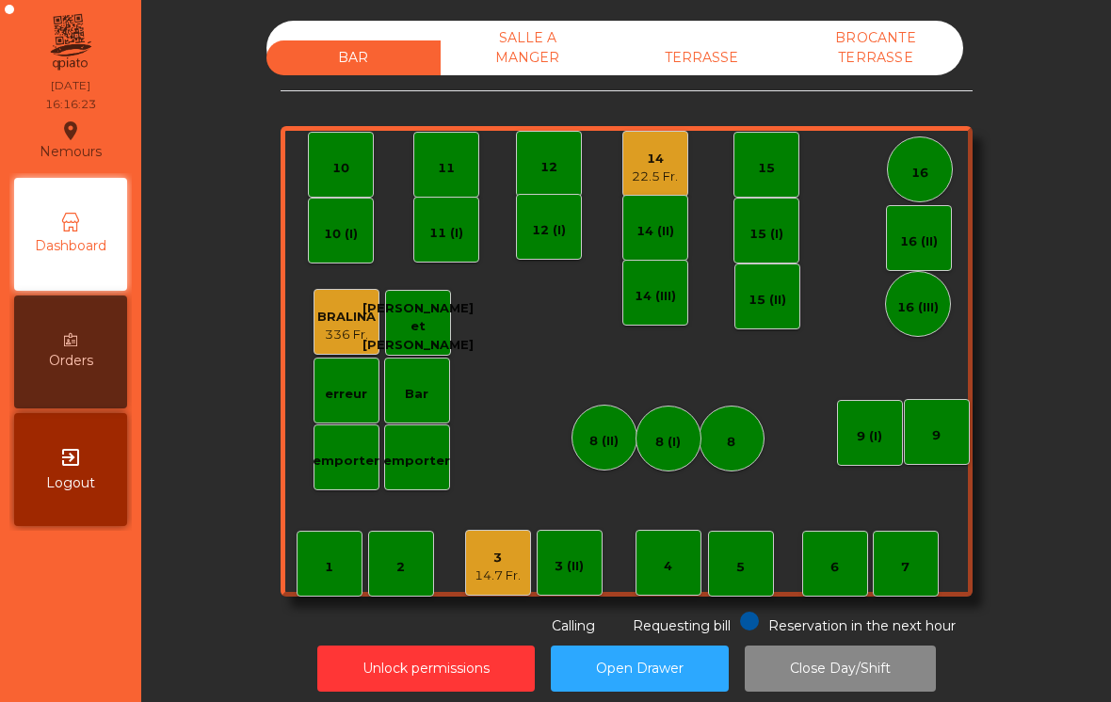
click at [530, 567] on div "3 14.7 Fr." at bounding box center [498, 563] width 66 height 66
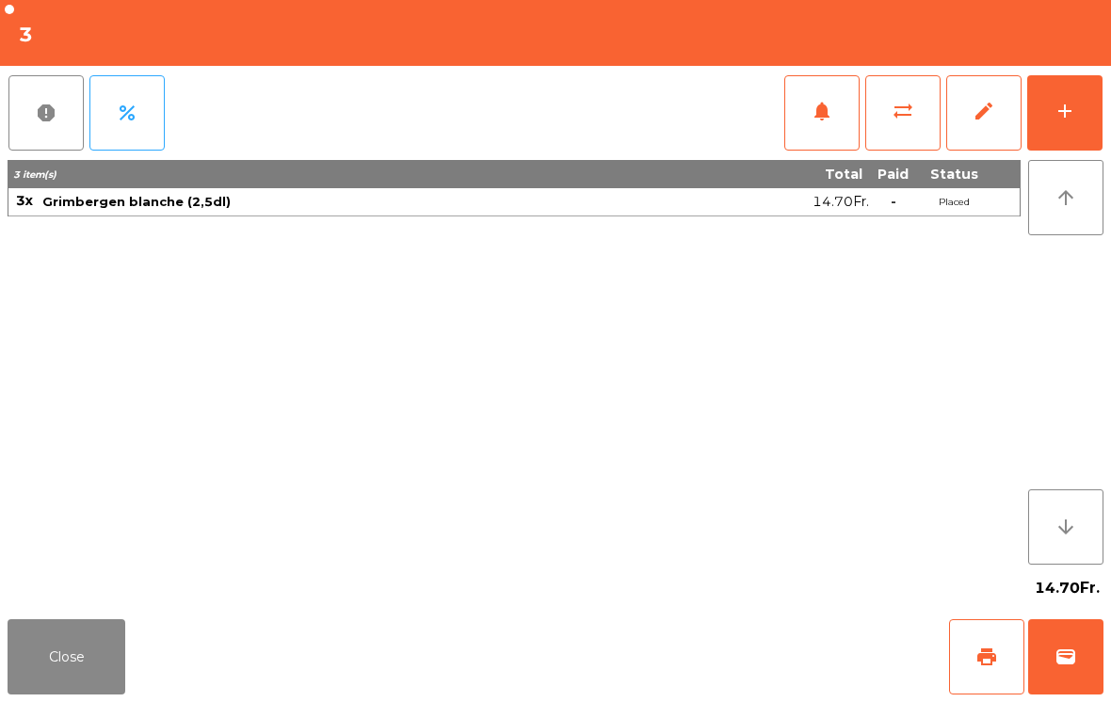
click at [983, 647] on span "print" at bounding box center [987, 657] width 23 height 23
